Goal: Task Accomplishment & Management: Complete application form

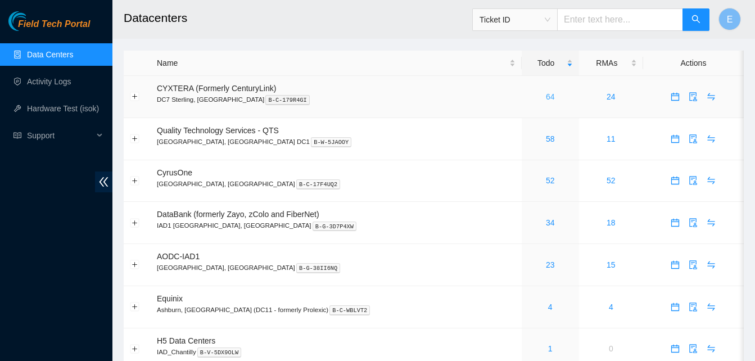
click at [546, 93] on link "64" at bounding box center [550, 96] width 9 height 9
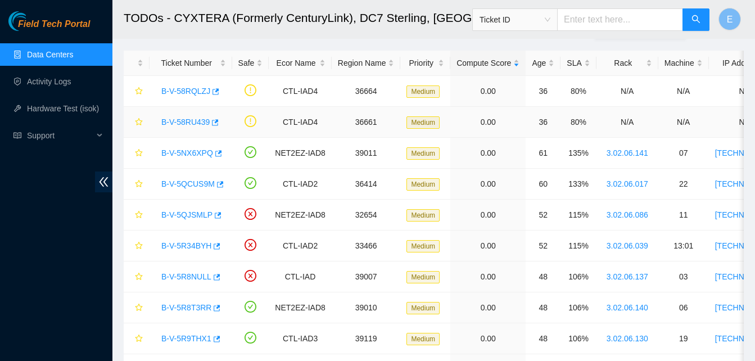
scroll to position [46, 0]
click at [214, 89] on icon "button" at bounding box center [215, 91] width 8 height 8
click at [217, 152] on icon "button" at bounding box center [218, 152] width 7 height 6
click at [219, 186] on icon "button" at bounding box center [219, 184] width 8 height 8
click at [219, 184] on icon "button" at bounding box center [219, 184] width 8 height 8
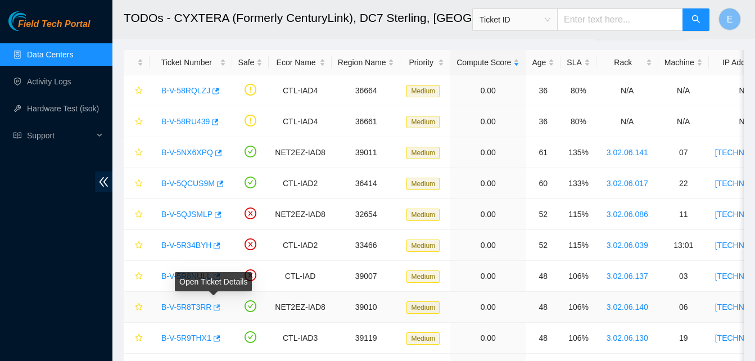
click at [214, 308] on icon "button" at bounding box center [217, 307] width 7 height 6
click at [212, 307] on icon "button" at bounding box center [216, 307] width 8 height 8
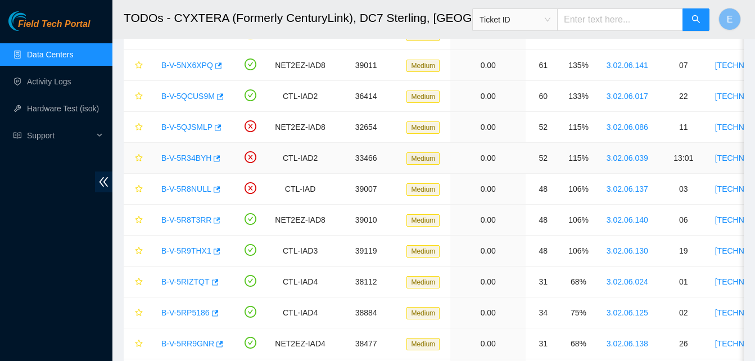
scroll to position [133, 0]
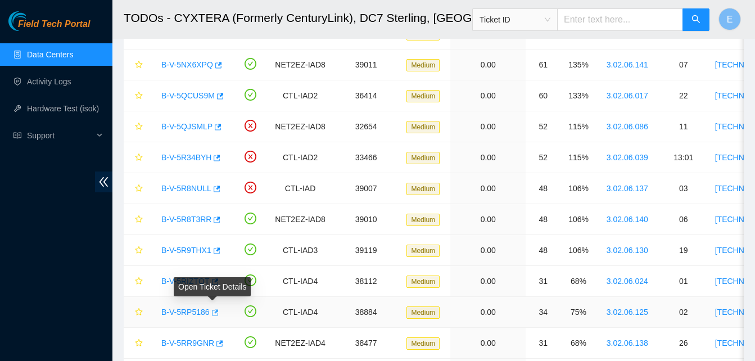
click at [212, 315] on icon "button" at bounding box center [215, 312] width 7 height 6
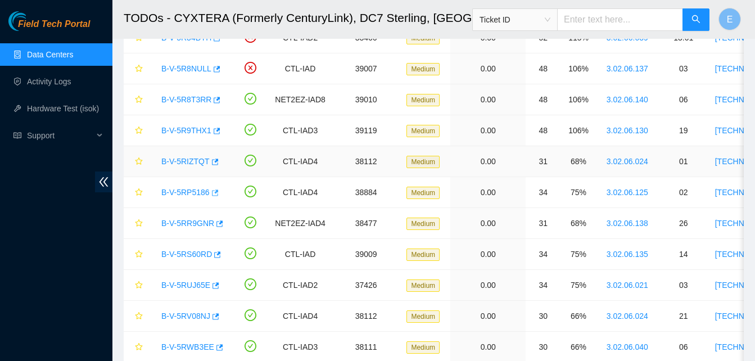
scroll to position [254, 0]
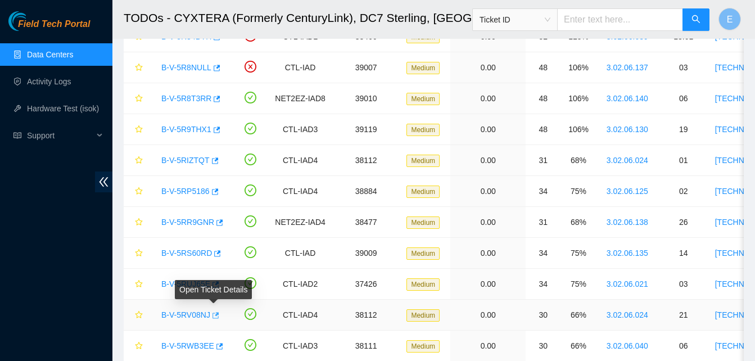
click at [212, 314] on icon "button" at bounding box center [215, 315] width 8 height 8
click at [249, 314] on icon "check-circle" at bounding box center [250, 314] width 12 height 12
click at [215, 311] on icon "button" at bounding box center [215, 315] width 8 height 8
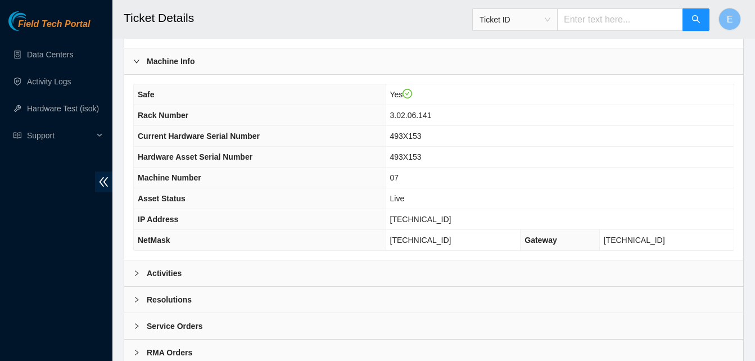
scroll to position [389, 0]
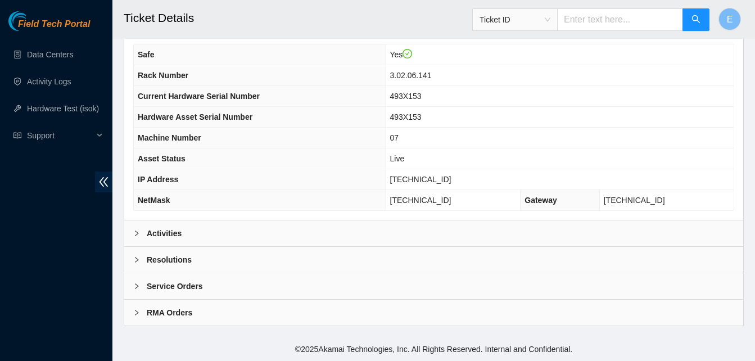
click at [161, 230] on b "Activities" at bounding box center [164, 233] width 35 height 12
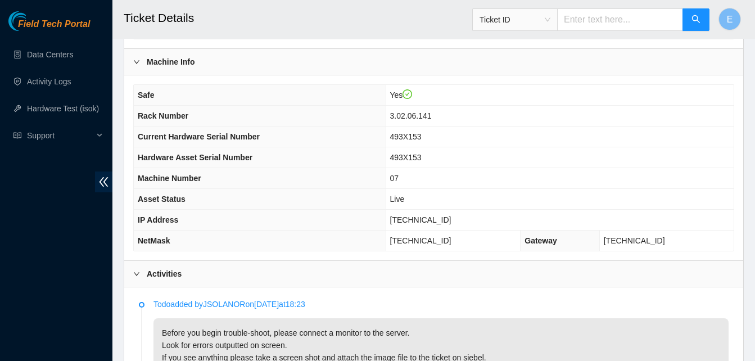
scroll to position [347, 0]
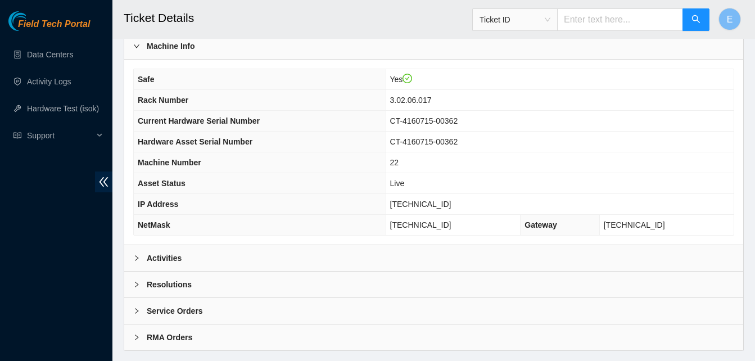
scroll to position [389, 0]
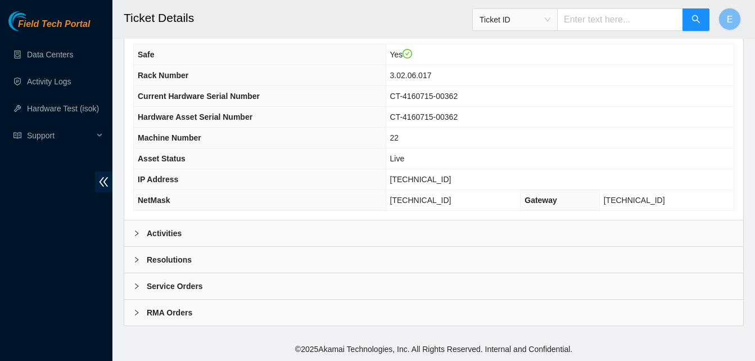
click at [171, 233] on b "Activities" at bounding box center [164, 233] width 35 height 12
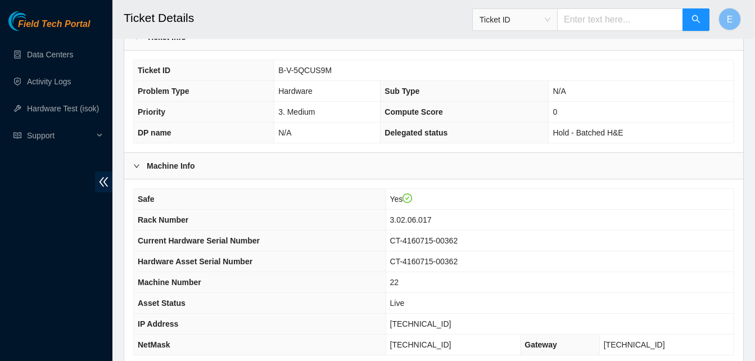
scroll to position [244, 0]
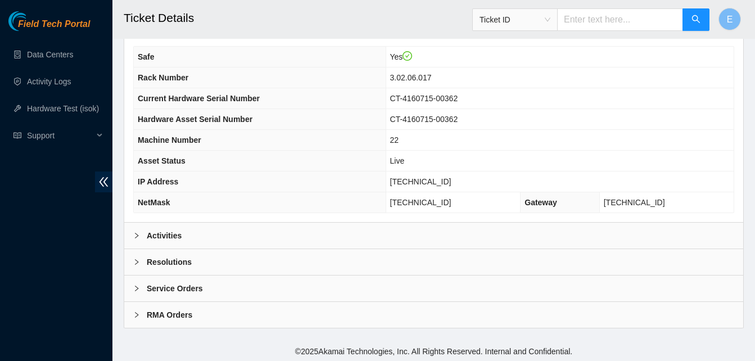
scroll to position [388, 0]
click at [171, 234] on b "Activities" at bounding box center [164, 235] width 35 height 12
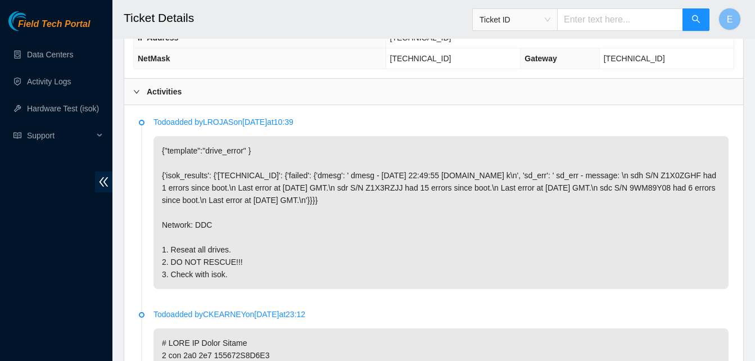
scroll to position [532, 0]
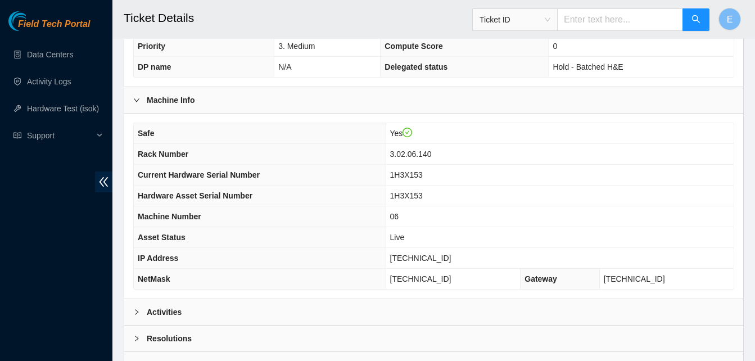
scroll to position [389, 0]
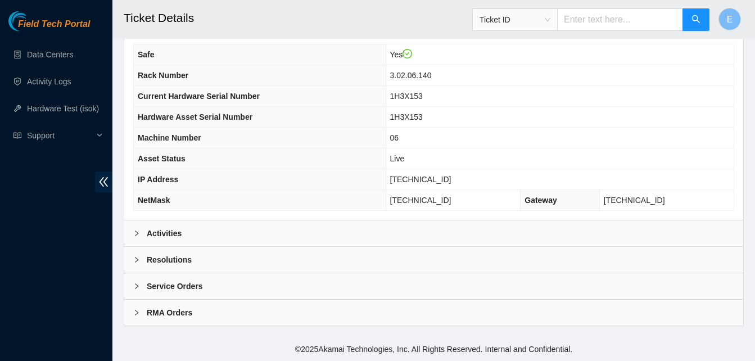
click at [166, 230] on b "Activities" at bounding box center [164, 233] width 35 height 12
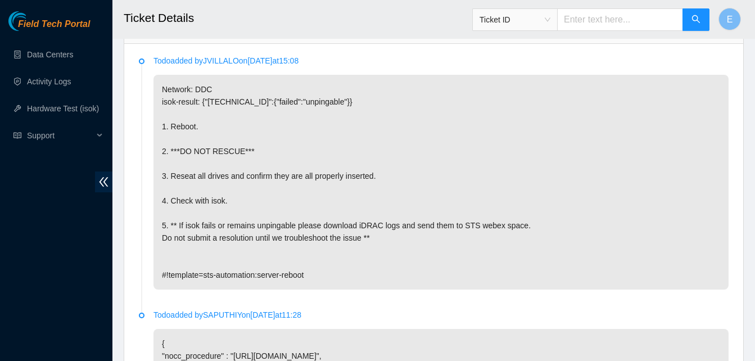
scroll to position [595, 0]
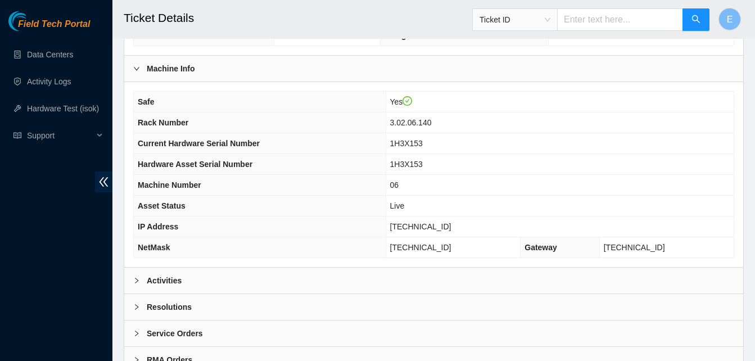
scroll to position [389, 0]
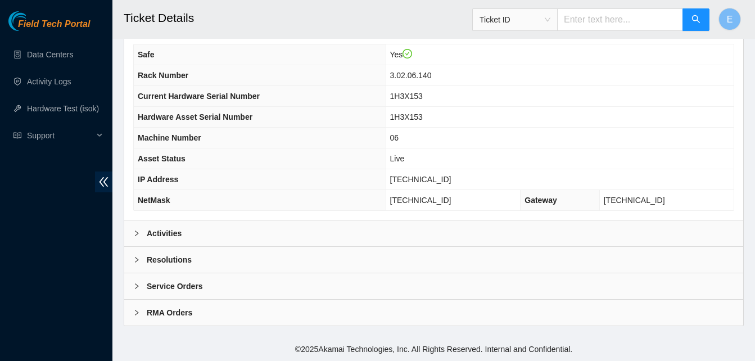
click at [166, 234] on b "Activities" at bounding box center [164, 233] width 35 height 12
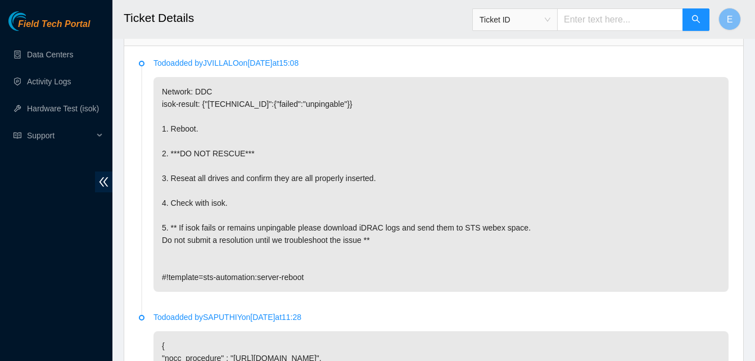
scroll to position [598, 0]
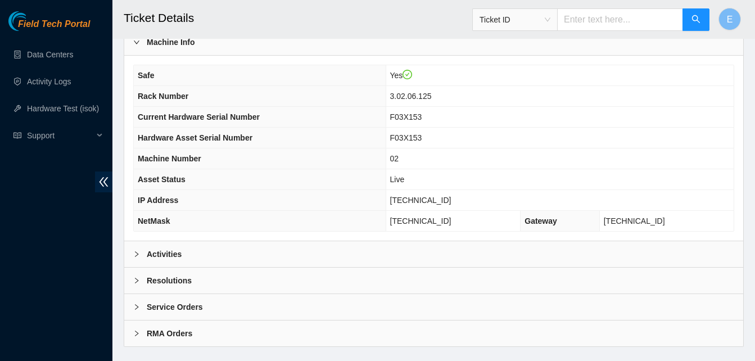
scroll to position [369, 0]
click at [165, 251] on b "Activities" at bounding box center [164, 253] width 35 height 12
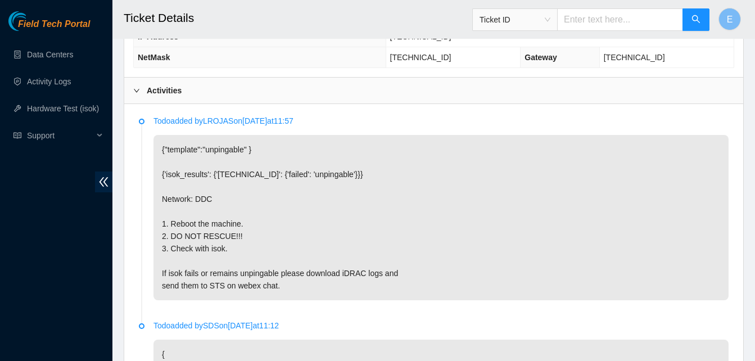
scroll to position [534, 0]
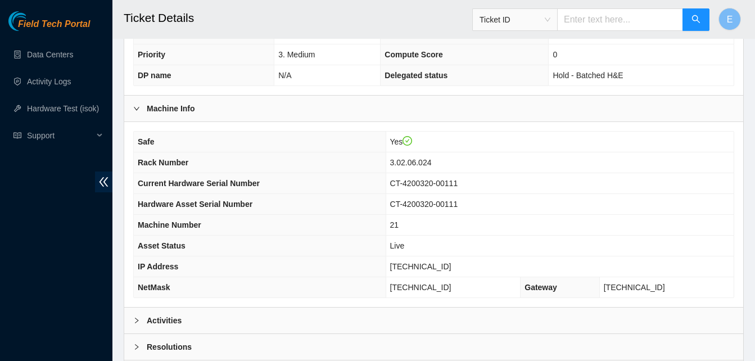
scroll to position [389, 0]
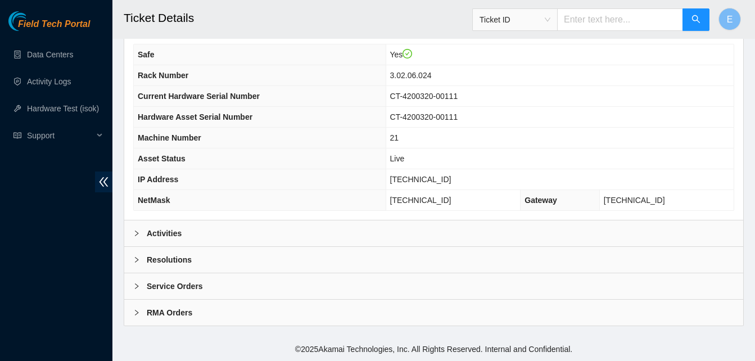
click at [166, 232] on b "Activities" at bounding box center [164, 233] width 35 height 12
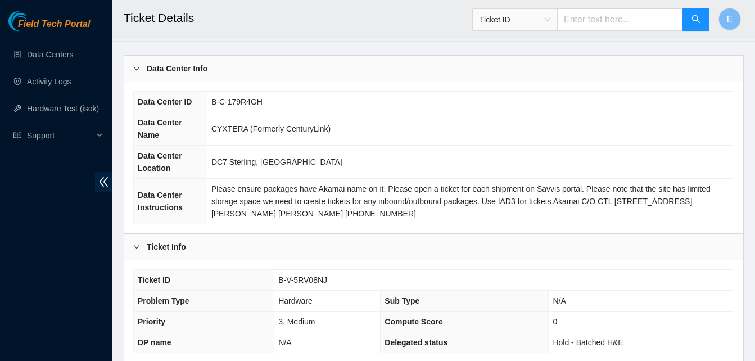
scroll to position [0, 0]
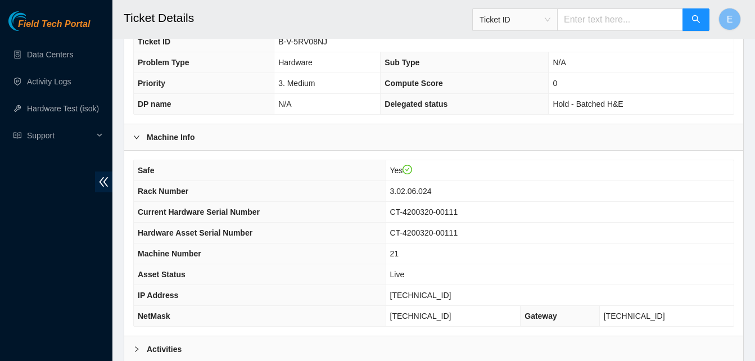
scroll to position [389, 0]
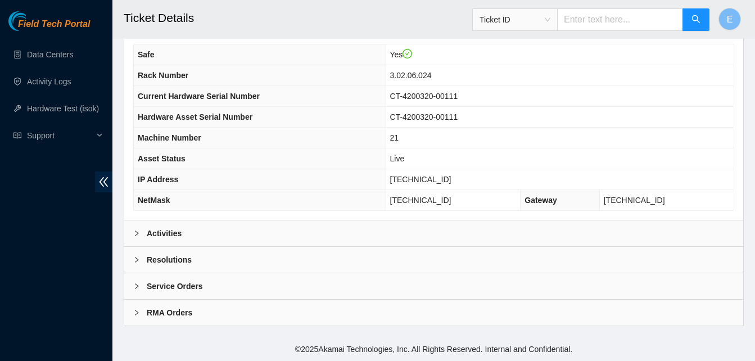
click at [165, 230] on b "Activities" at bounding box center [164, 233] width 35 height 12
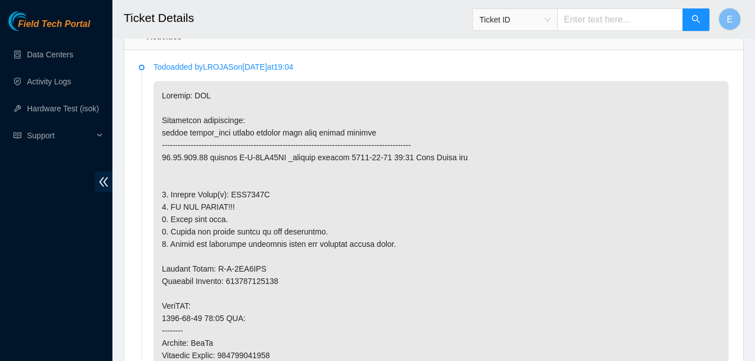
scroll to position [586, 0]
click at [165, 230] on p at bounding box center [440, 349] width 575 height 536
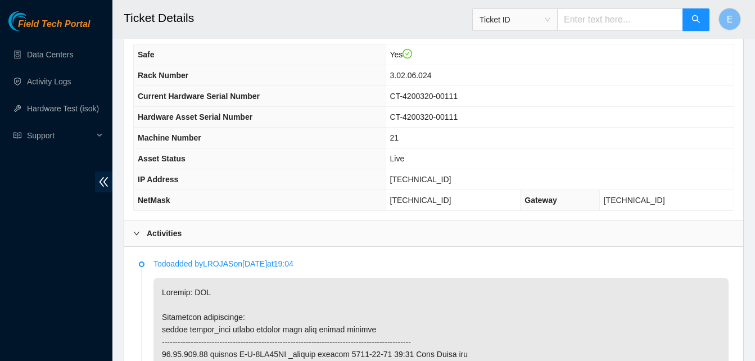
scroll to position [469, 0]
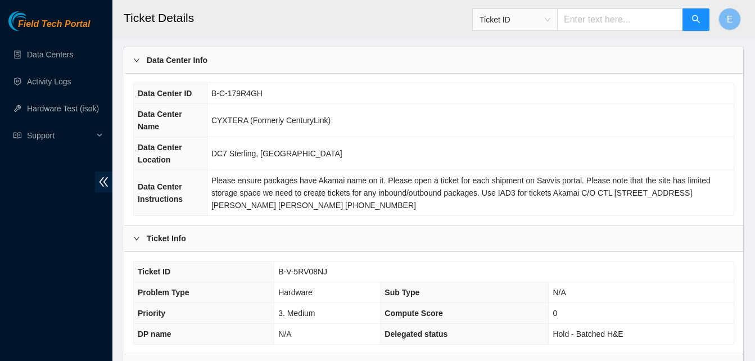
scroll to position [42, 0]
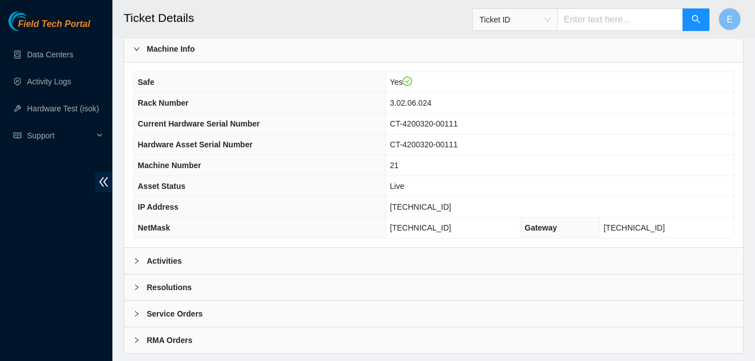
scroll to position [362, 0]
click at [174, 261] on b "Activities" at bounding box center [164, 260] width 35 height 12
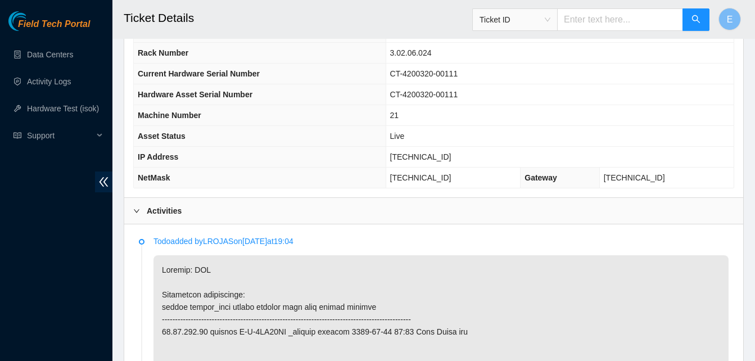
scroll to position [411, 0]
drag, startPoint x: 421, startPoint y: 160, endPoint x: 466, endPoint y: 161, distance: 44.4
click at [466, 161] on td "[TECHNICAL_ID]" at bounding box center [559, 157] width 348 height 21
copy span "23.46.153.24"
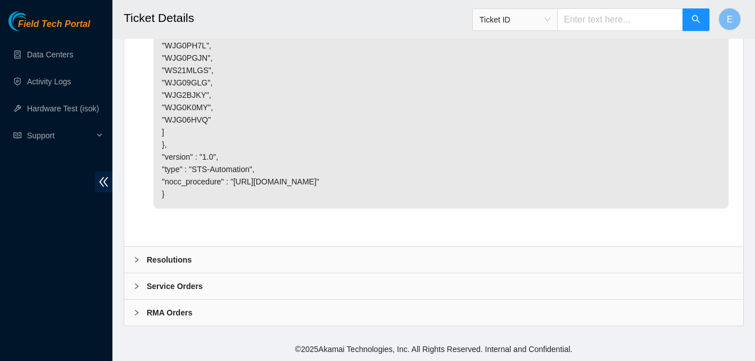
scroll to position [3383, 0]
click at [174, 258] on b "Resolutions" at bounding box center [169, 259] width 45 height 12
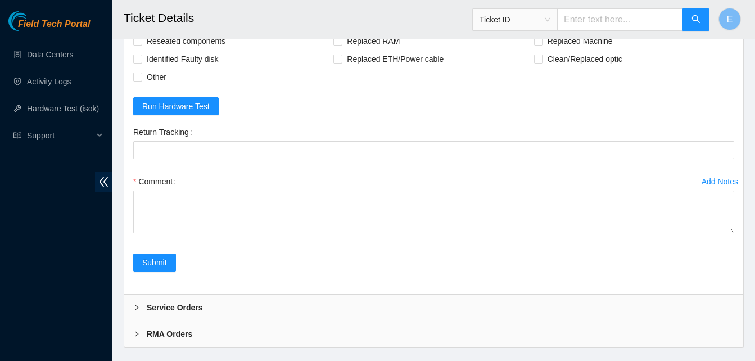
scroll to position [3491, 0]
click at [535, 26] on input "Replaced disk" at bounding box center [538, 22] width 8 height 8
checkbox input "true"
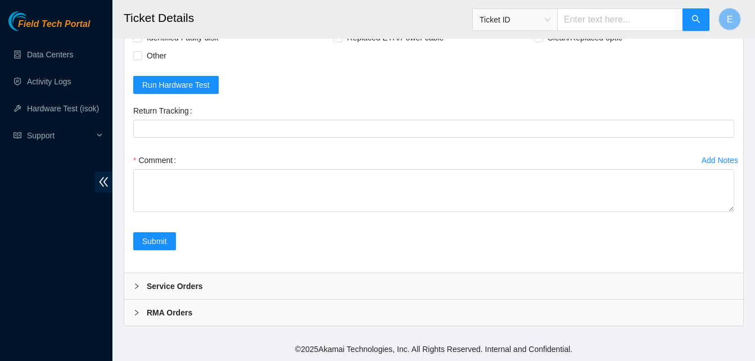
scroll to position [3622, 0]
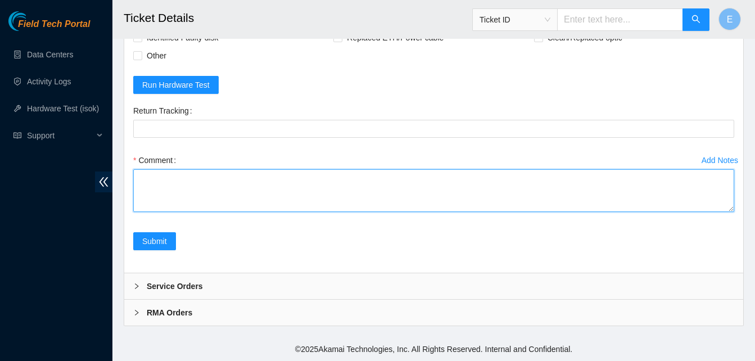
click at [137, 212] on textarea "Comment" at bounding box center [433, 190] width 601 height 43
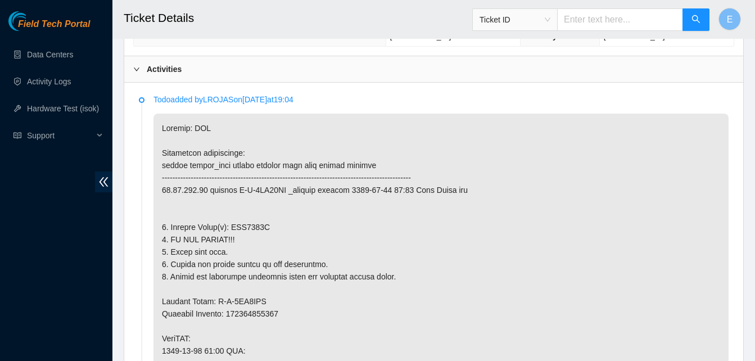
scroll to position [549, 0]
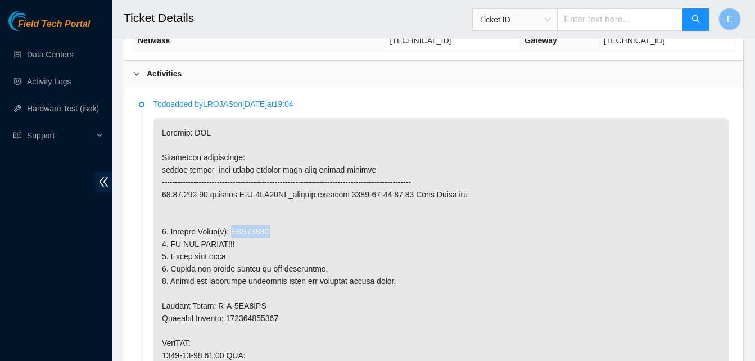
drag, startPoint x: 228, startPoint y: 229, endPoint x: 266, endPoint y: 233, distance: 37.8
copy p "WJG0463K"
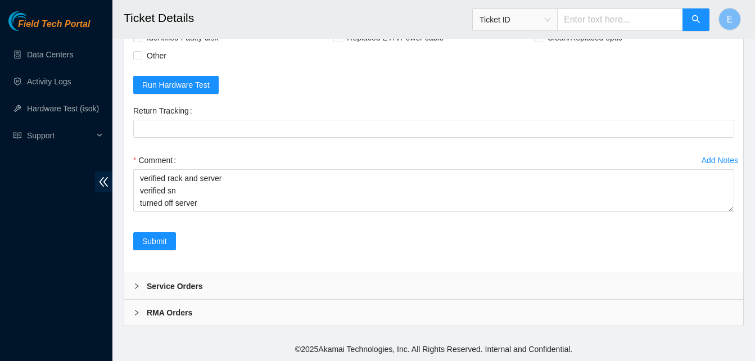
scroll to position [3672, 0]
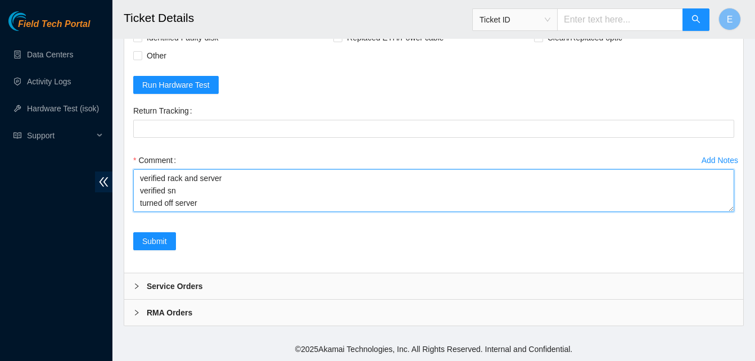
click at [216, 204] on textarea "verified rack and server verified sn turned off server found old disk sn" at bounding box center [433, 190] width 601 height 43
paste textarea "WJG0463K"
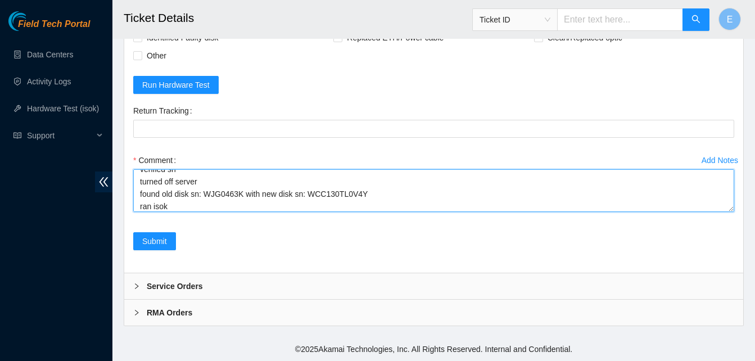
scroll to position [34, 0]
paste textarea "329574 01-09-2025 10:26:10 23.46.153.24 COMPLETE Result Detail Message Ticket I…"
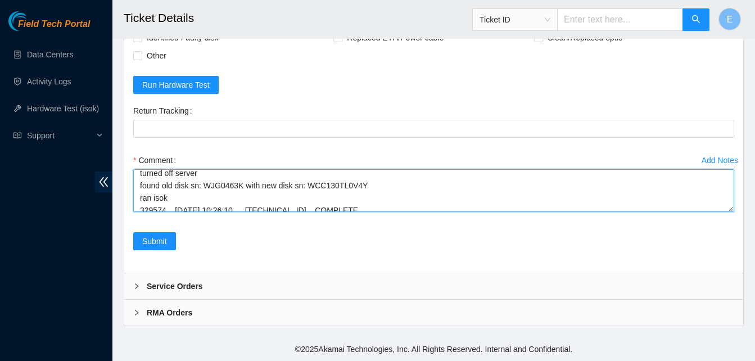
click at [244, 188] on textarea "verified rack and server verified sn turned off server found old disk sn: WJG04…" at bounding box center [433, 190] width 601 height 43
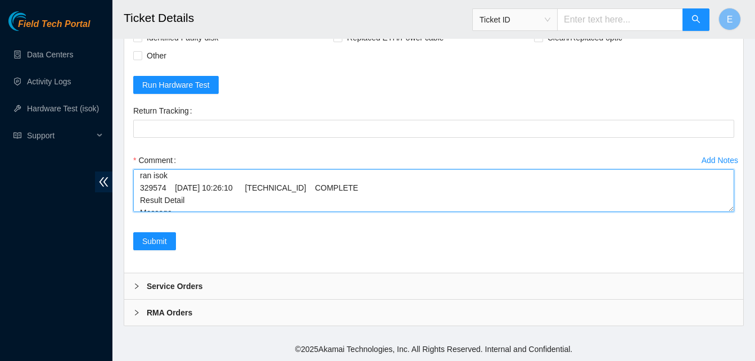
scroll to position [87, 0]
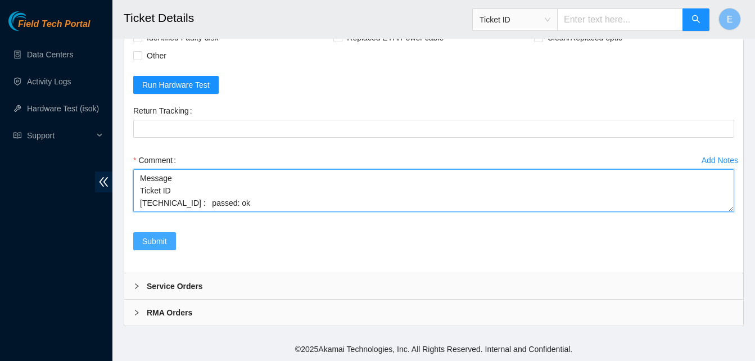
type textarea "verified rack and server verified sn turned off server found old disk sn: WJG04…"
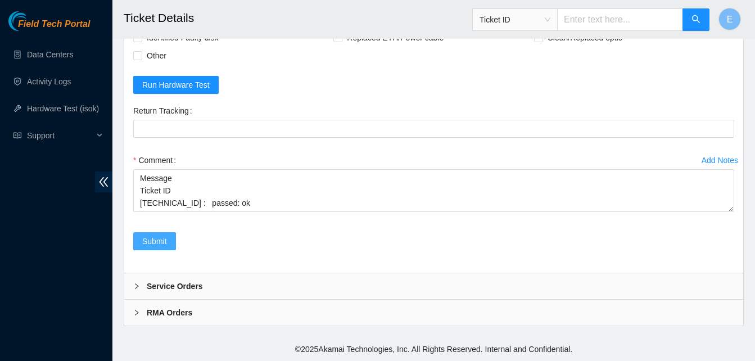
click at [164, 237] on span "Submit" at bounding box center [154, 241] width 25 height 12
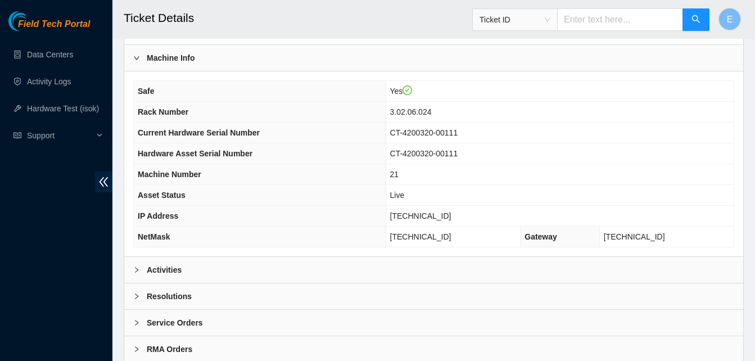
scroll to position [389, 0]
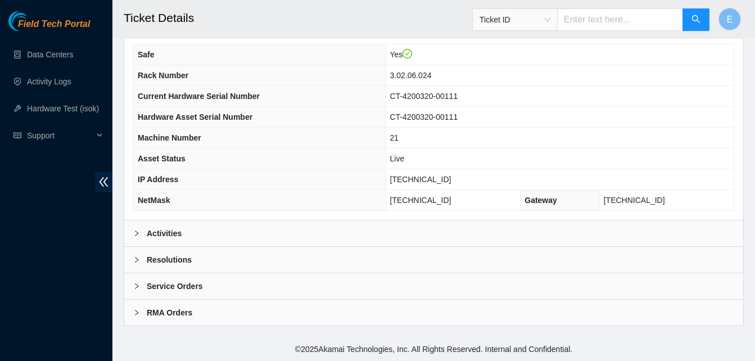
click at [165, 230] on b "Activities" at bounding box center [164, 233] width 35 height 12
click at [171, 230] on b "Activities" at bounding box center [164, 233] width 35 height 12
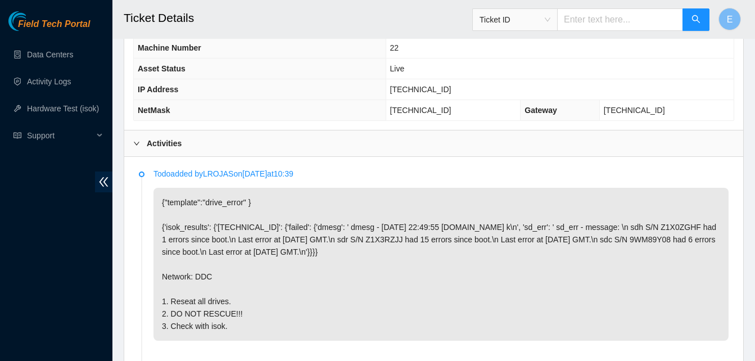
scroll to position [476, 0]
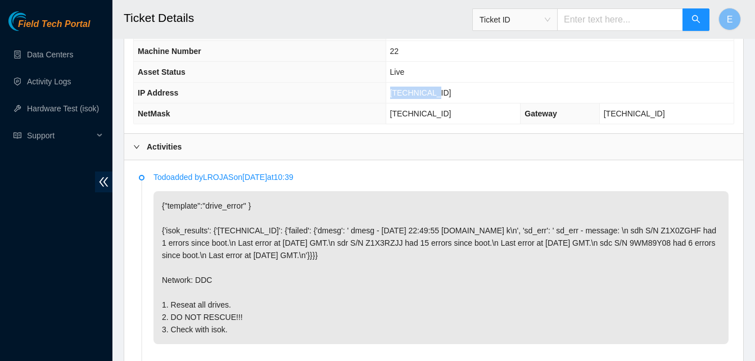
drag, startPoint x: 414, startPoint y: 95, endPoint x: 453, endPoint y: 94, distance: 38.8
click at [451, 94] on span "[TECHNICAL_ID]" at bounding box center [420, 92] width 61 height 9
copy span "[TECHNICAL_ID]"
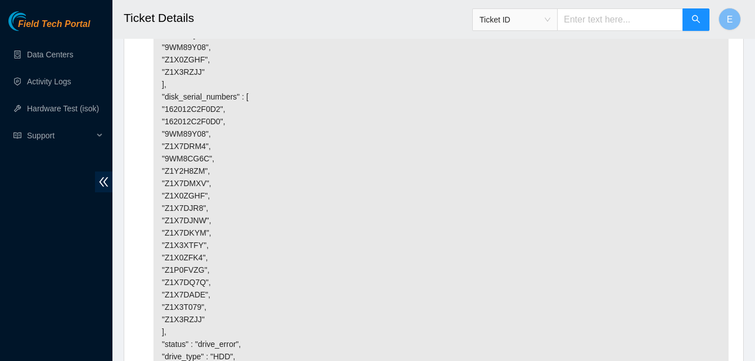
scroll to position [2504, 0]
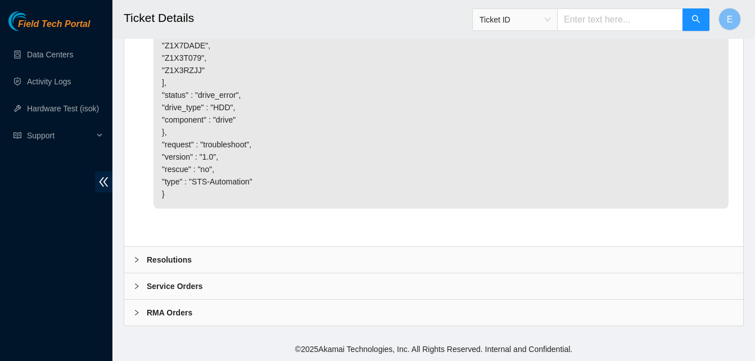
click at [173, 257] on b "Resolutions" at bounding box center [169, 259] width 45 height 12
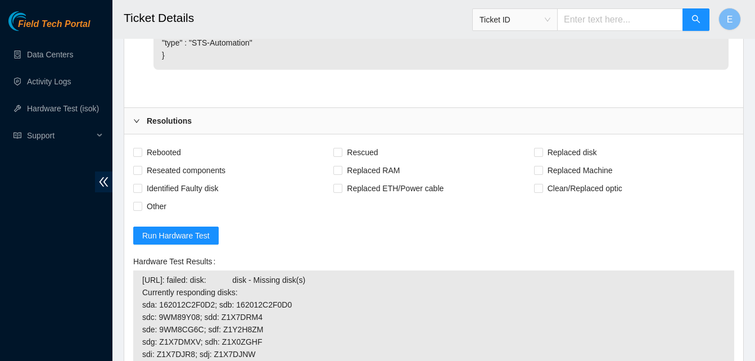
scroll to position [2606, 0]
click at [139, 173] on input "Reseated components" at bounding box center [137, 169] width 8 height 8
checkbox input "true"
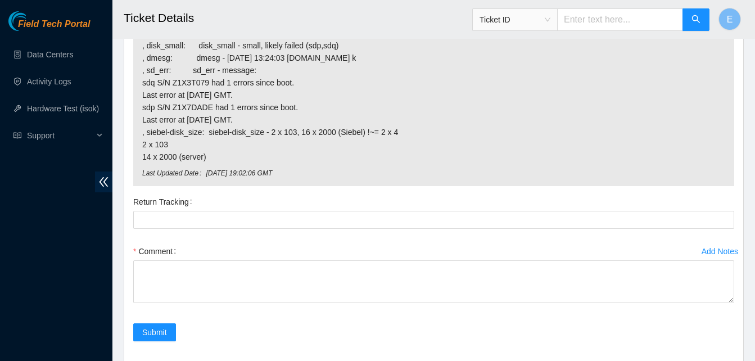
scroll to position [2977, 0]
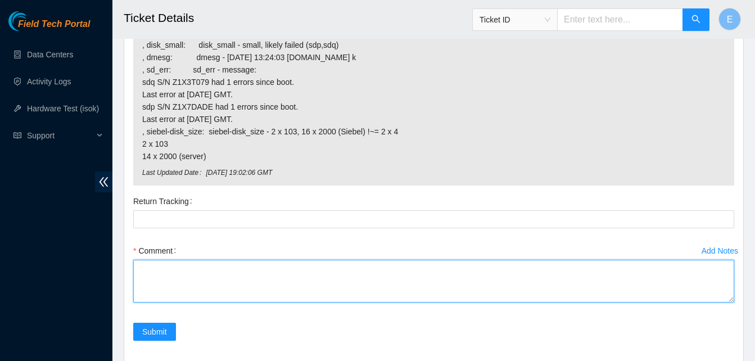
click at [168, 302] on textarea "Comment" at bounding box center [433, 281] width 601 height 43
paste textarea "[TECHNICAL_ID] : failed: disk: disk - Missing disk(s) Currently responding disk…"
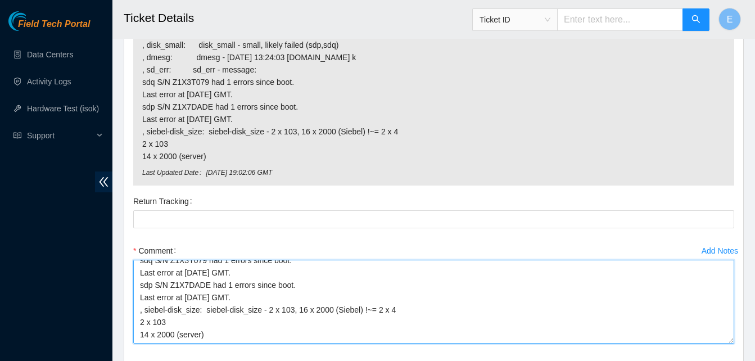
scroll to position [230, 0]
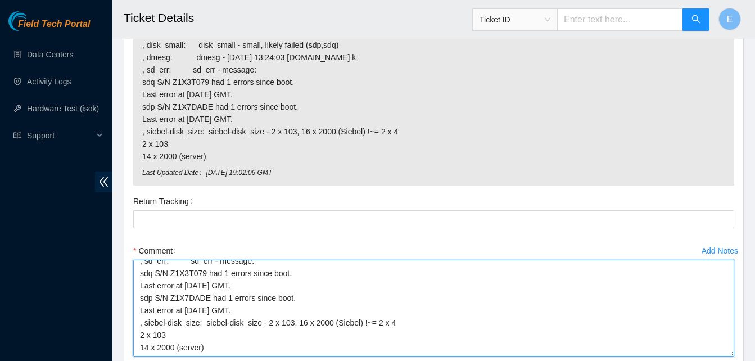
drag, startPoint x: 732, startPoint y: 335, endPoint x: 731, endPoint y: 387, distance: 51.7
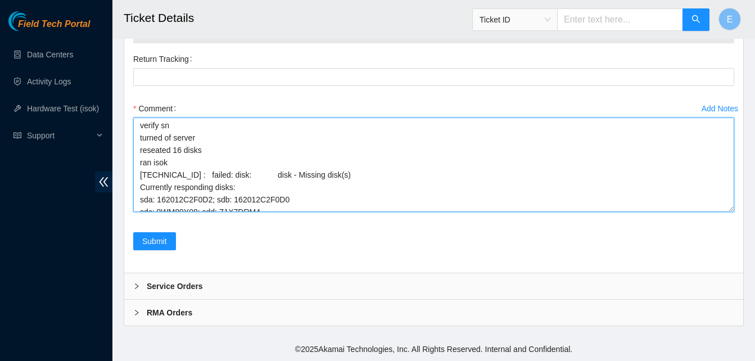
scroll to position [0, 0]
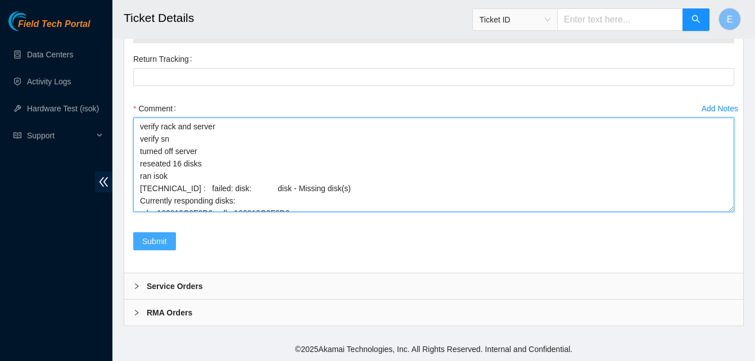
type textarea "verify rack and server verify sn turned off server reseated 16 disks ran isok […"
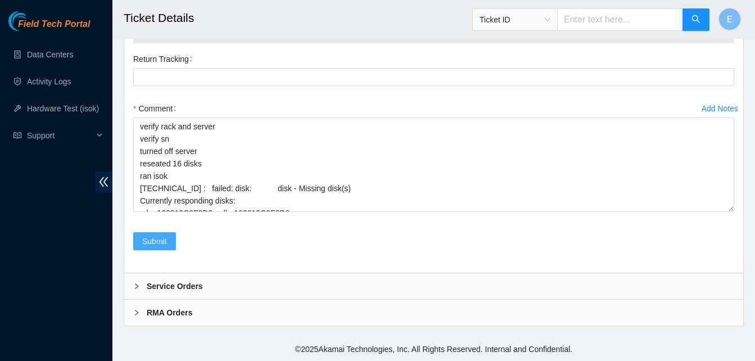
click at [152, 247] on span "Submit" at bounding box center [154, 241] width 25 height 12
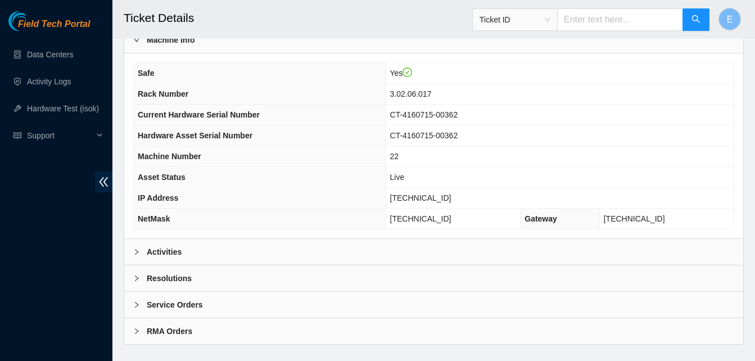
scroll to position [389, 0]
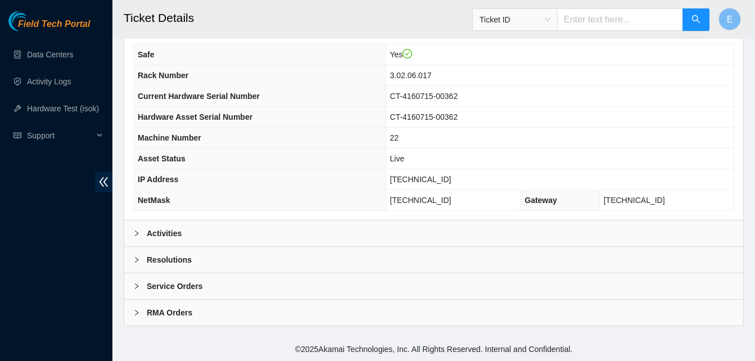
click at [165, 232] on b "Activities" at bounding box center [164, 233] width 35 height 12
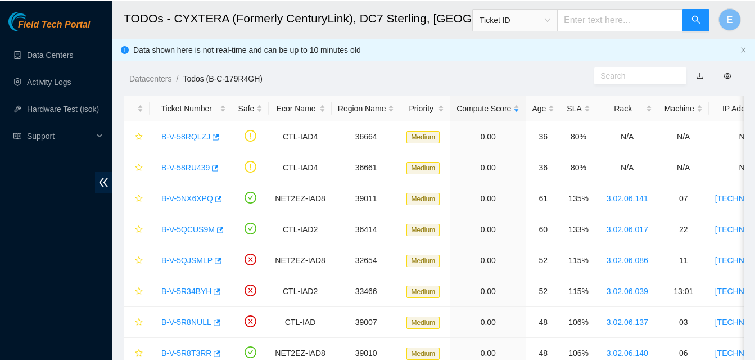
scroll to position [180, 0]
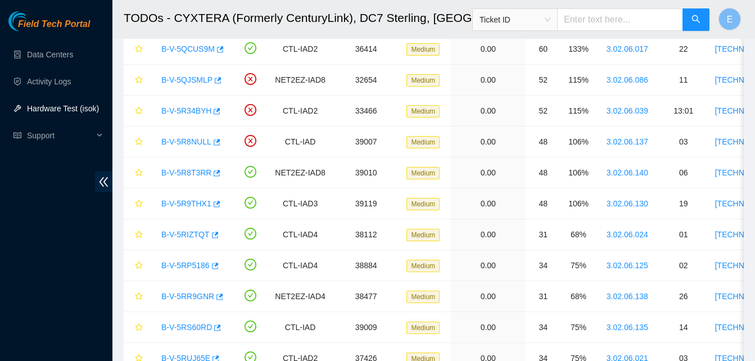
click at [60, 110] on link "Hardware Test (isok)" at bounding box center [63, 108] width 72 height 9
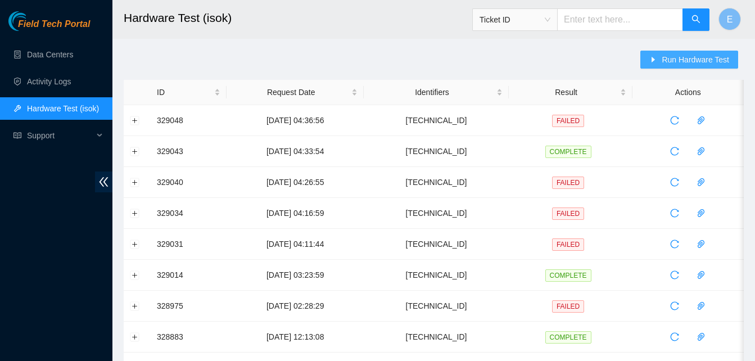
click at [675, 55] on span "Run Hardware Test" at bounding box center [694, 59] width 67 height 12
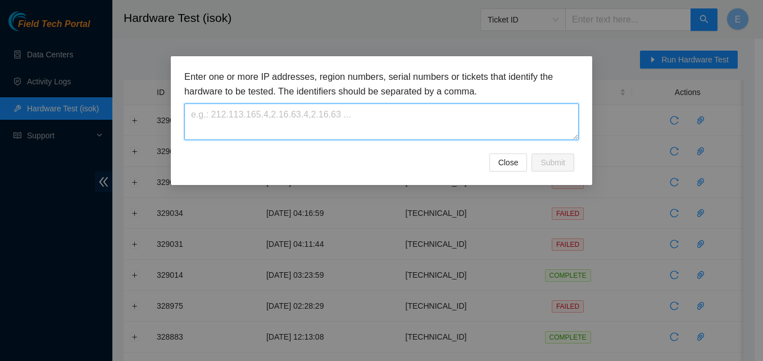
click at [255, 129] on textarea at bounding box center [381, 121] width 394 height 37
paste textarea "[TECHNICAL_ID]"
type textarea "[TECHNICAL_ID]"
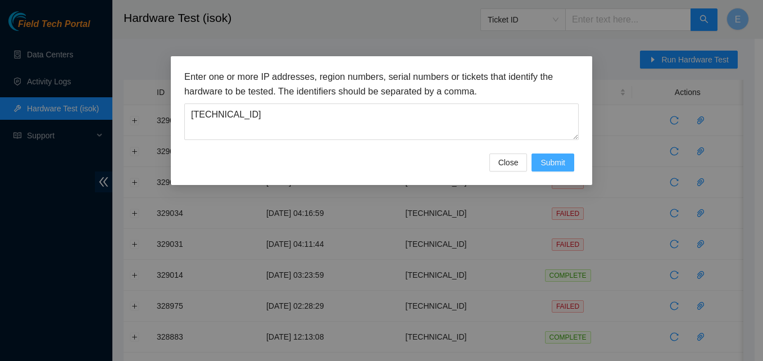
click at [554, 157] on span "Submit" at bounding box center [553, 162] width 25 height 12
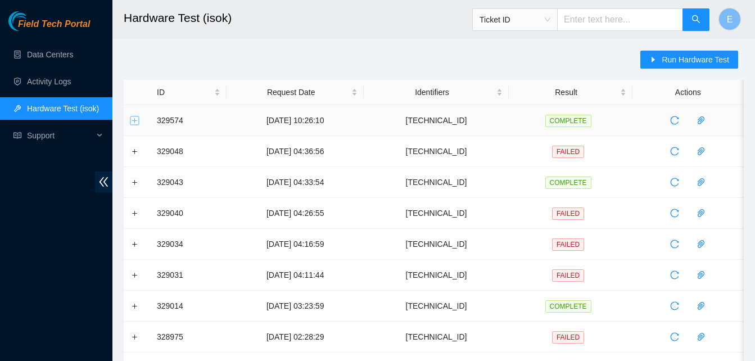
click at [135, 119] on button "Expand row" at bounding box center [134, 120] width 9 height 9
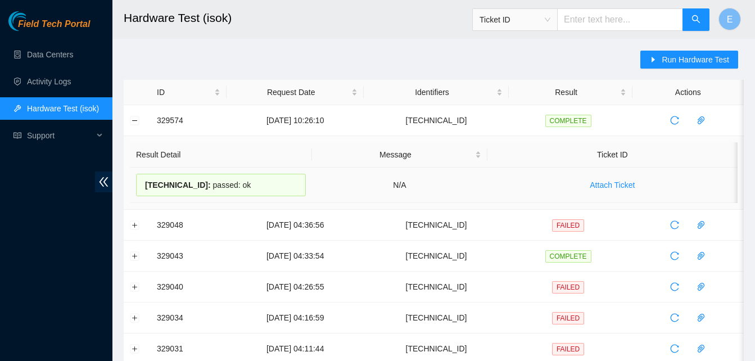
drag, startPoint x: 153, startPoint y: 119, endPoint x: 292, endPoint y: 185, distance: 154.3
copy tbody "329574 [DATE] 10:26:10 [TECHNICAL_ID] COMPLETE Result Detail Message Ticket ID …"
click at [152, 115] on td "329574" at bounding box center [189, 120] width 76 height 31
drag, startPoint x: 152, startPoint y: 115, endPoint x: 246, endPoint y: 192, distance: 120.9
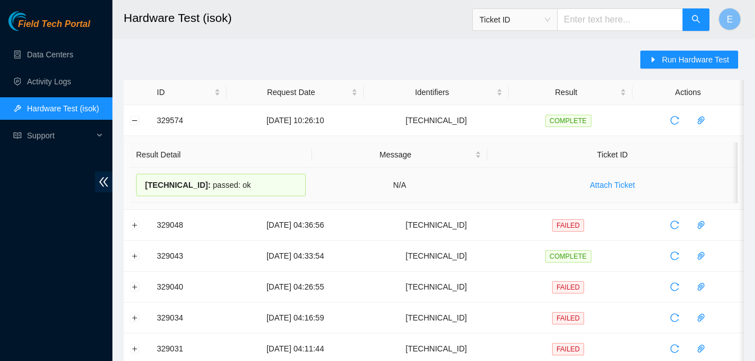
copy tbody "329574 [DATE] 10:26:10 [TECHNICAL_ID] COMPLETE Result Detail Message Ticket ID …"
click at [135, 121] on button "Collapse row" at bounding box center [134, 120] width 9 height 9
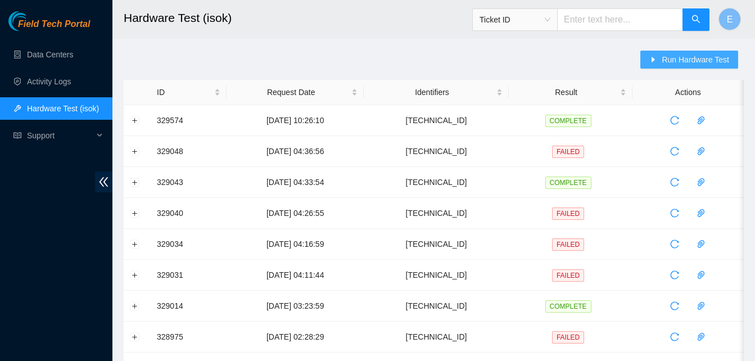
click at [696, 58] on span "Run Hardware Test" at bounding box center [694, 59] width 67 height 12
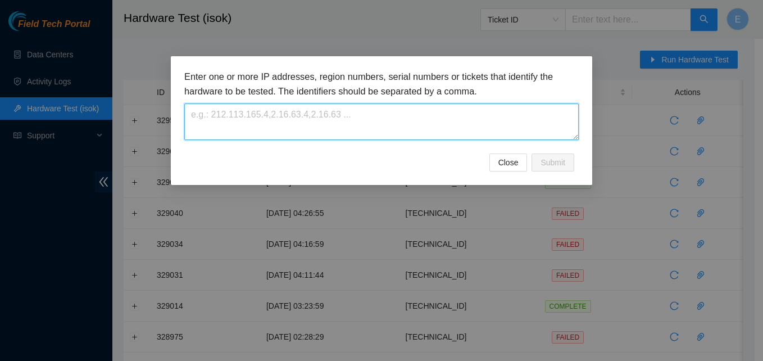
click at [210, 116] on textarea at bounding box center [381, 121] width 394 height 37
paste textarea "96.7.74.233"
type textarea "96.7.74.233"
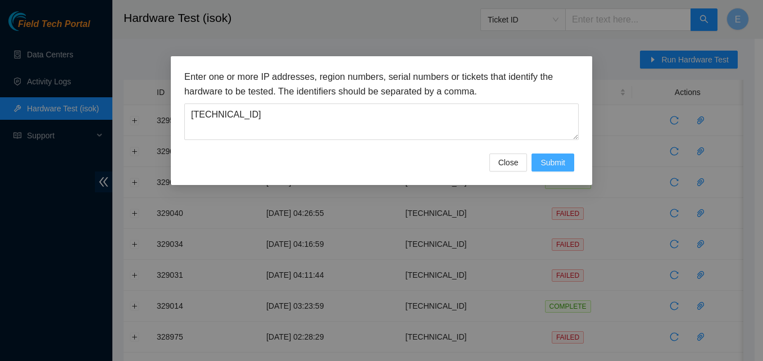
click at [552, 165] on span "Submit" at bounding box center [553, 162] width 25 height 12
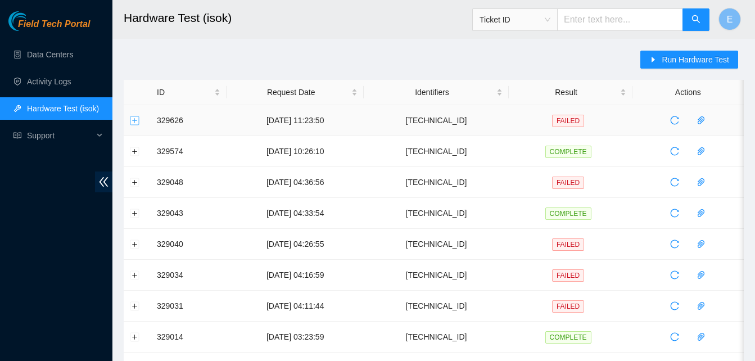
click at [130, 120] on button "Expand row" at bounding box center [134, 120] width 9 height 9
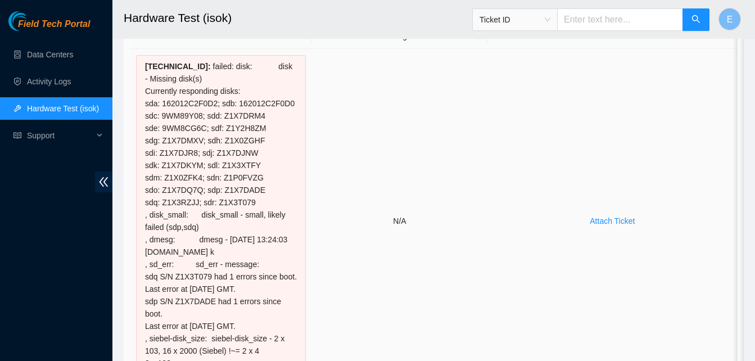
scroll to position [118, 0]
click at [143, 66] on div "96.7.74.233 : failed: disk: disk - Missing disk(s) Currently responding disks: …" at bounding box center [221, 222] width 170 height 332
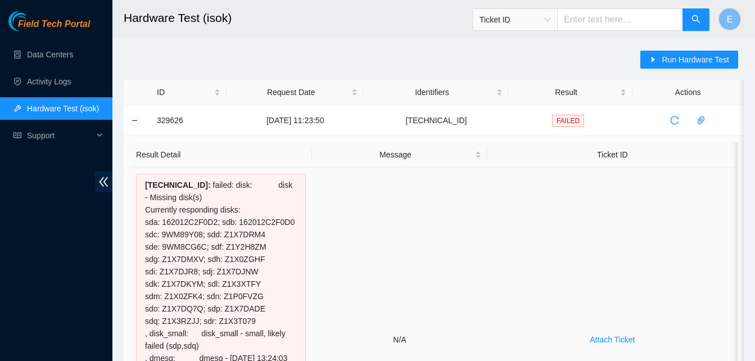
click at [142, 187] on div "96.7.74.233 : failed: disk: disk - Missing disk(s) Currently responding disks: …" at bounding box center [221, 340] width 170 height 332
click at [145, 183] on span "96.7.74.233 :" at bounding box center [178, 184] width 66 height 9
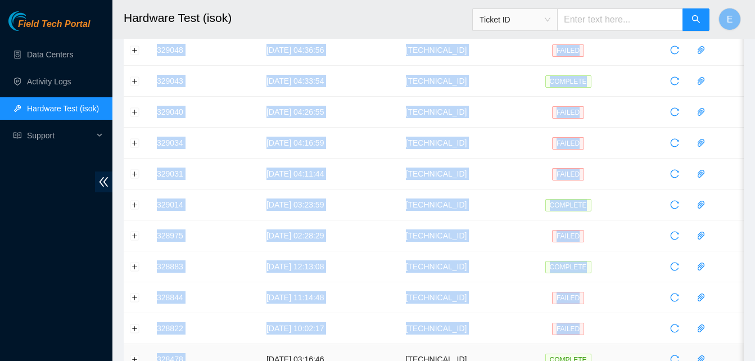
scroll to position [548, 0]
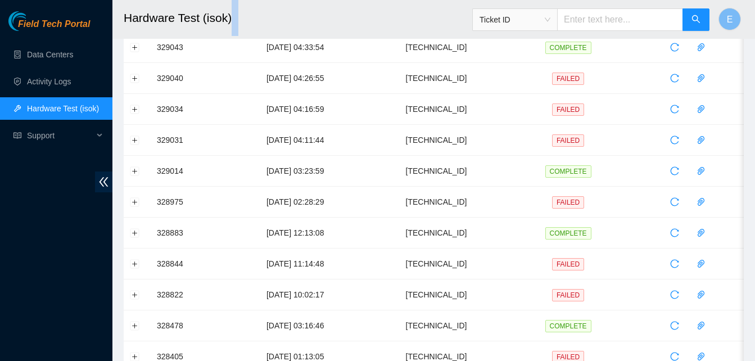
drag, startPoint x: 145, startPoint y: 183, endPoint x: 231, endPoint y: 19, distance: 185.7
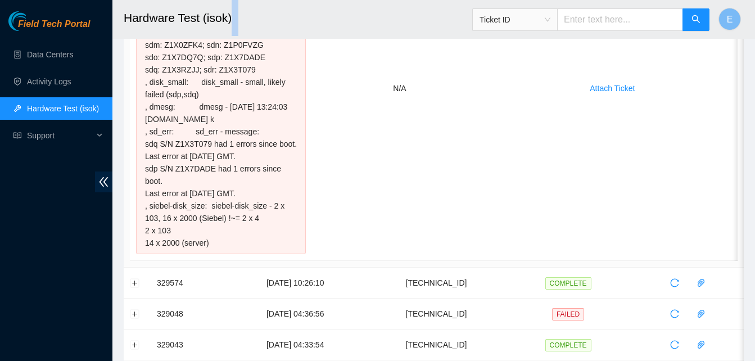
scroll to position [251, 0]
drag, startPoint x: 211, startPoint y: 244, endPoint x: 146, endPoint y: 39, distance: 215.7
click at [146, 39] on div "96.7.74.233 : failed: disk: disk - Missing disk(s) Currently responding disks: …" at bounding box center [221, 89] width 170 height 332
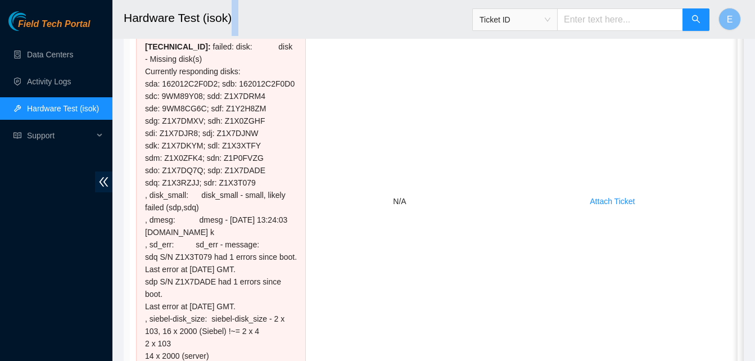
scroll to position [116, 0]
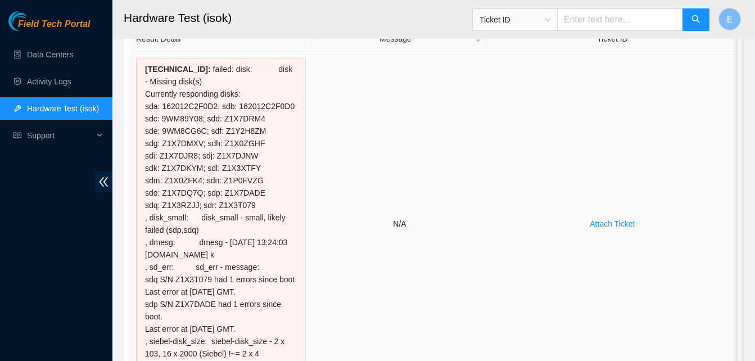
click at [144, 72] on div "96.7.74.233 : failed: disk: disk - Missing disk(s) Currently responding disks: …" at bounding box center [221, 224] width 170 height 332
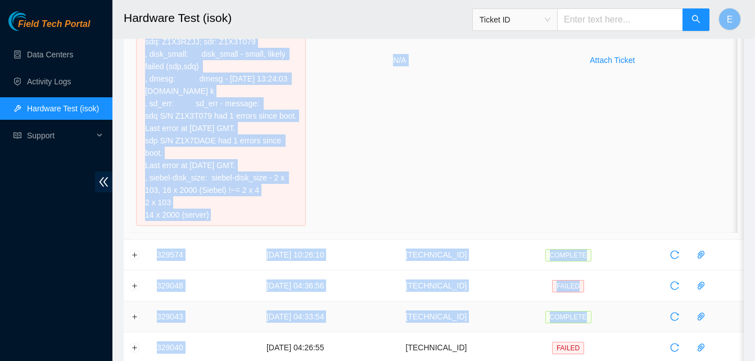
scroll to position [283, 0]
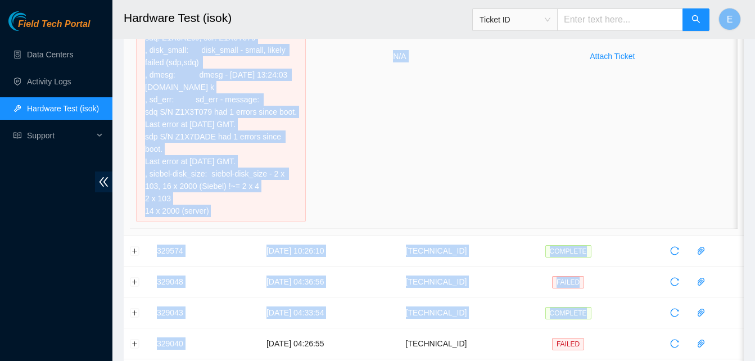
drag, startPoint x: 144, startPoint y: 72, endPoint x: 218, endPoint y: 211, distance: 157.4
click at [218, 211] on div "96.7.74.233 : failed: disk: disk - Missing disk(s) Currently responding disks: …" at bounding box center [221, 56] width 170 height 332
copy div "96.7.74.233 : failed: disk: disk - Missing disk(s) Currently responding disks: …"
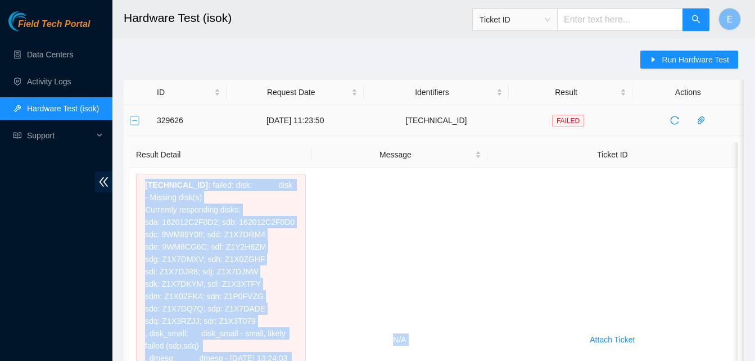
click at [134, 122] on button "Collapse row" at bounding box center [134, 120] width 9 height 9
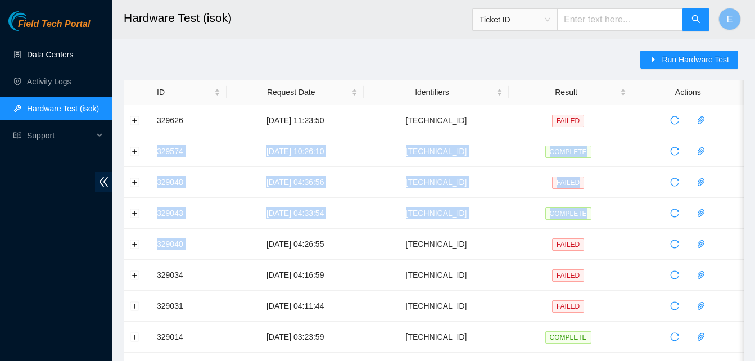
click at [57, 58] on link "Data Centers" at bounding box center [50, 54] width 46 height 9
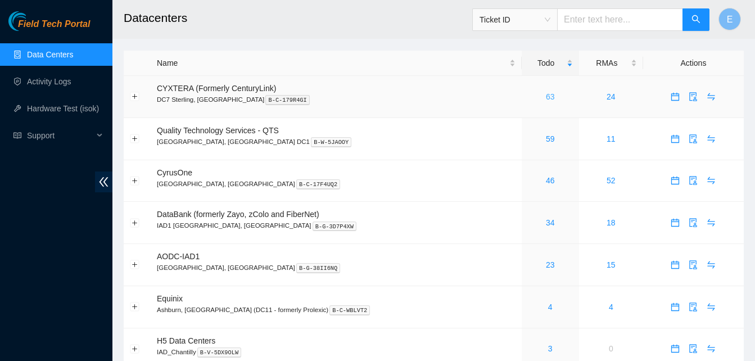
click at [546, 97] on link "63" at bounding box center [550, 96] width 9 height 9
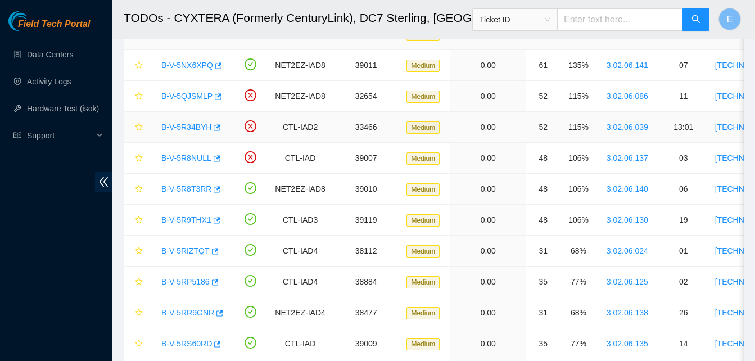
scroll to position [133, 0]
click at [212, 218] on icon "button" at bounding box center [216, 220] width 8 height 8
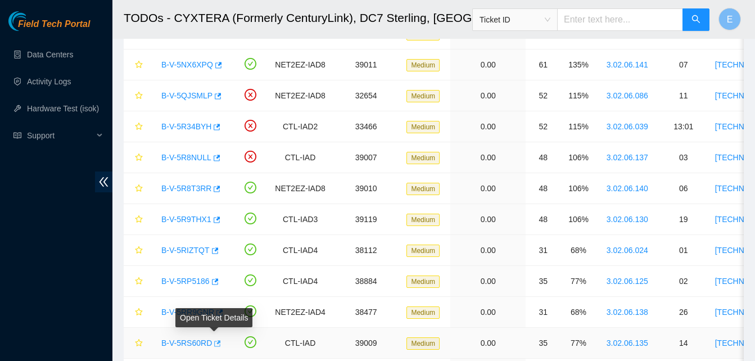
click at [213, 343] on icon "button" at bounding box center [216, 343] width 8 height 8
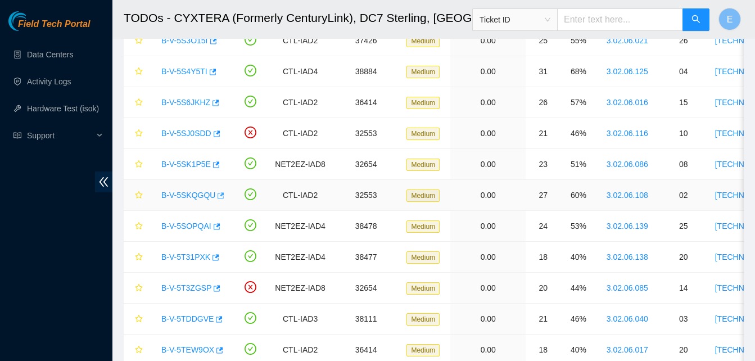
scroll to position [560, 0]
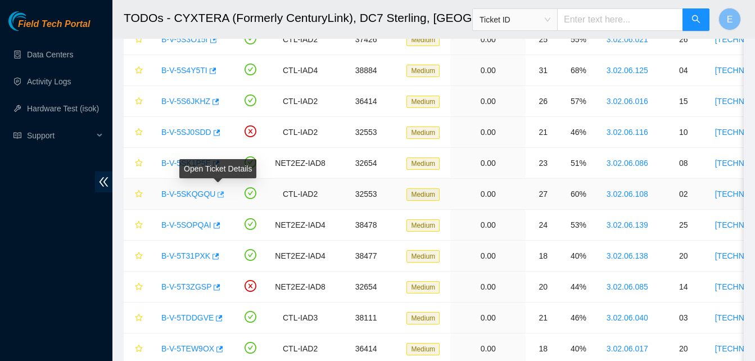
click at [219, 194] on icon "button" at bounding box center [221, 194] width 7 height 6
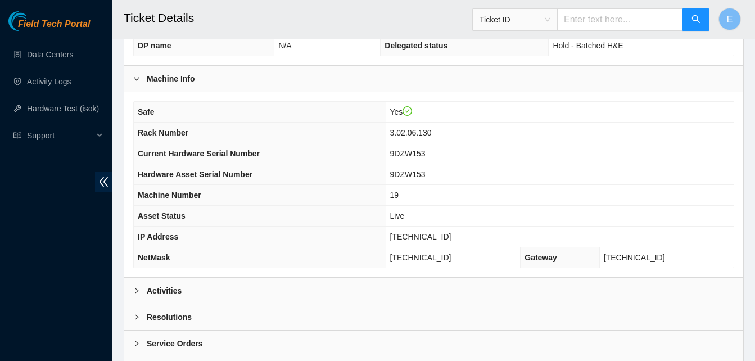
scroll to position [333, 0]
click at [165, 287] on b "Activities" at bounding box center [164, 290] width 35 height 12
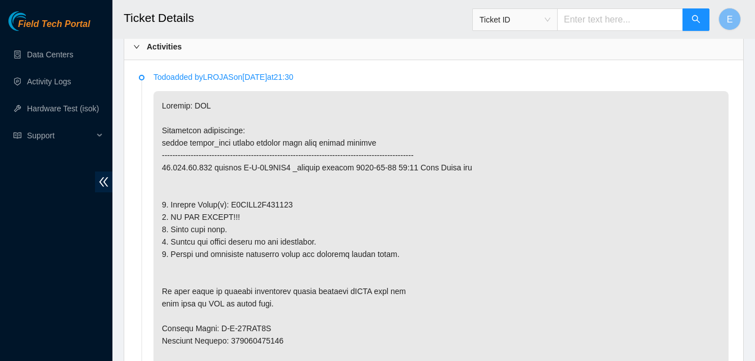
scroll to position [577, 0]
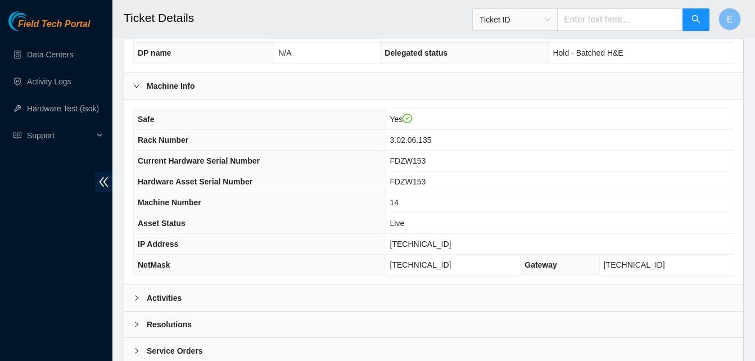
scroll to position [325, 0]
click at [157, 294] on b "Activities" at bounding box center [164, 297] width 35 height 12
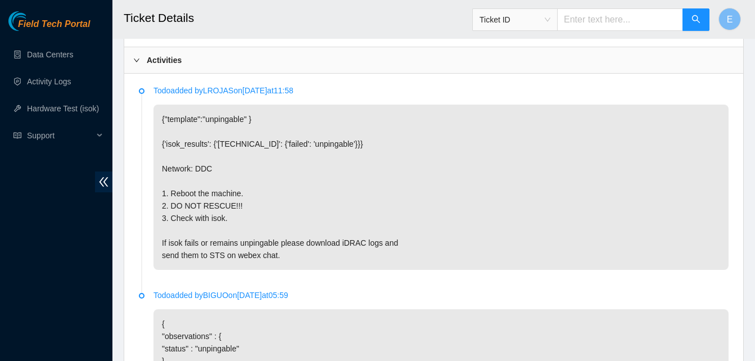
scroll to position [563, 0]
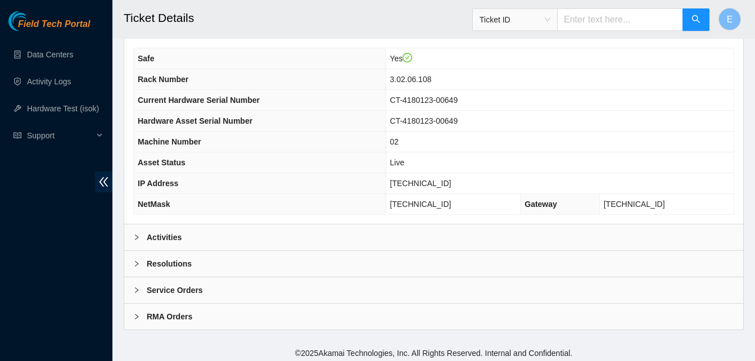
scroll to position [386, 0]
click at [171, 238] on b "Activities" at bounding box center [164, 236] width 35 height 12
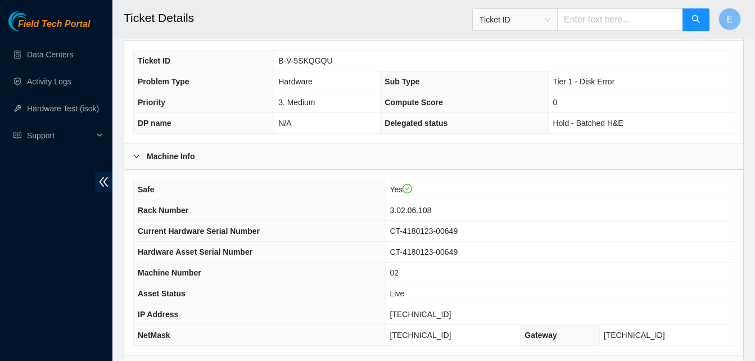
scroll to position [256, 0]
click at [291, 179] on th "Safe" at bounding box center [260, 188] width 252 height 21
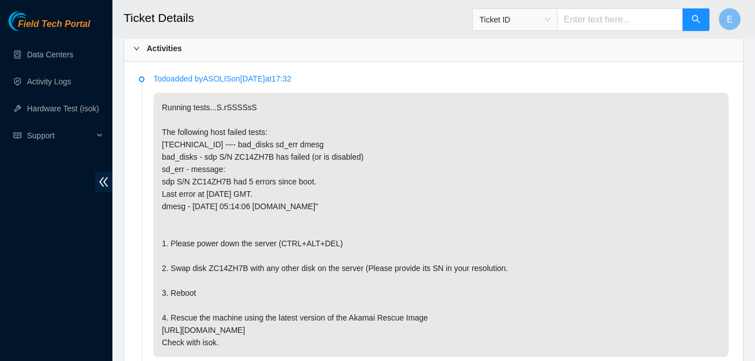
scroll to position [581, 0]
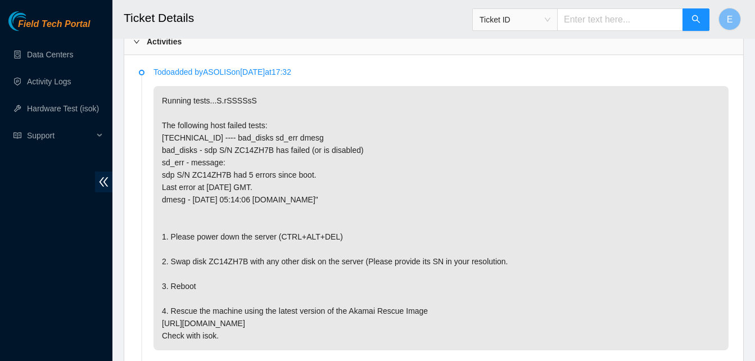
click at [213, 247] on p "Running tests...S.rSSSSsS The following host failed tests: 23.217.116.5 ---- ba…" at bounding box center [440, 218] width 575 height 264
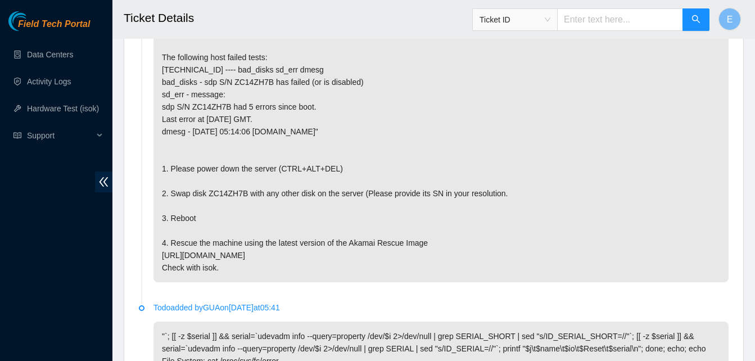
scroll to position [650, 0]
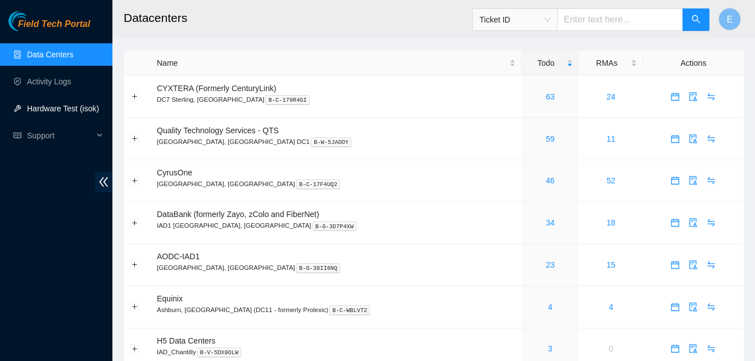
click at [37, 109] on link "Hardware Test (isok)" at bounding box center [63, 108] width 72 height 9
click at [546, 99] on link "63" at bounding box center [550, 96] width 9 height 9
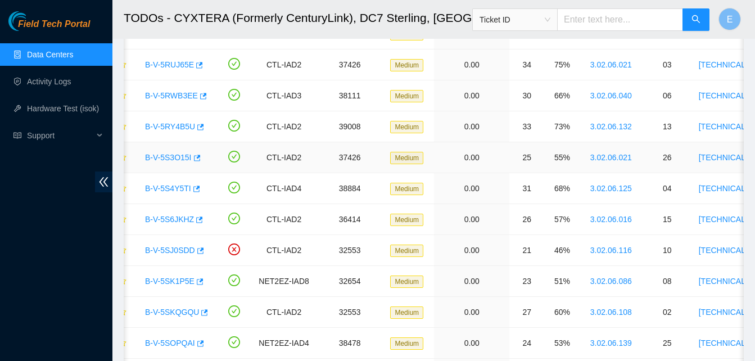
scroll to position [443, 0]
click at [201, 307] on button "button" at bounding box center [203, 312] width 9 height 18
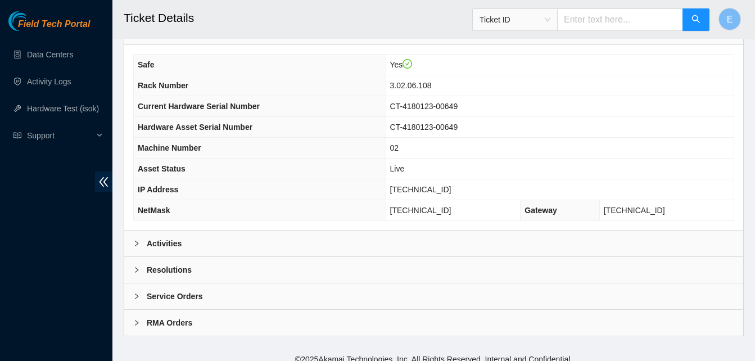
scroll to position [389, 0]
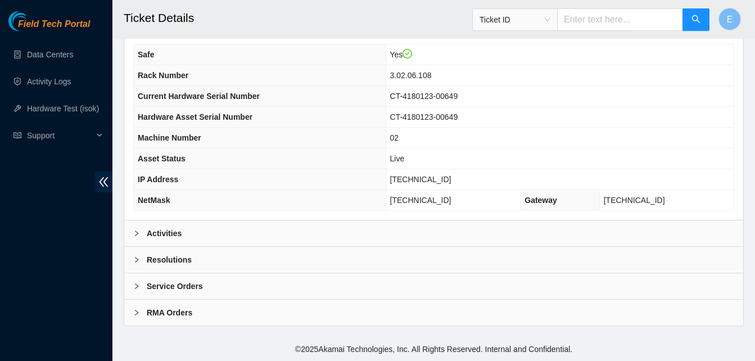
click at [155, 237] on b "Activities" at bounding box center [164, 233] width 35 height 12
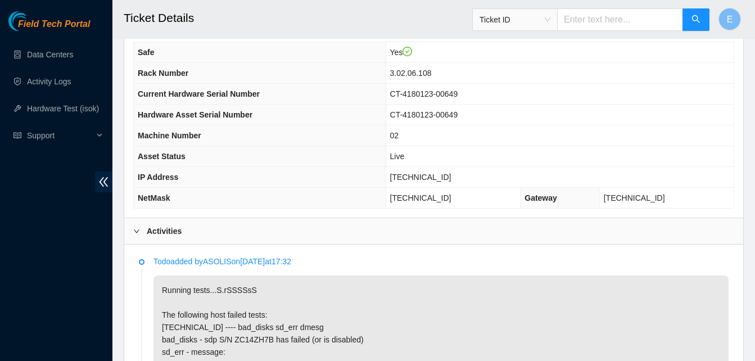
scroll to position [388, 0]
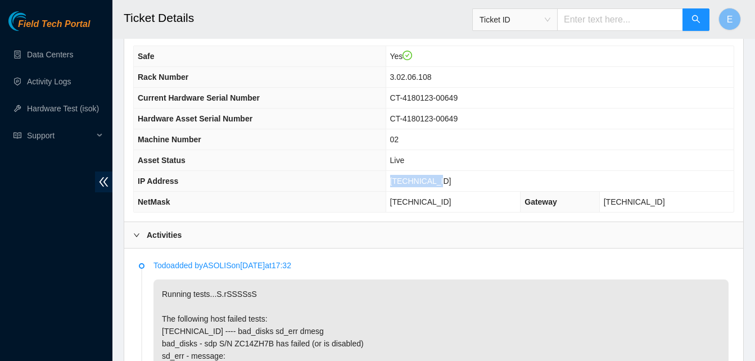
drag, startPoint x: 417, startPoint y: 180, endPoint x: 464, endPoint y: 188, distance: 47.8
click at [464, 188] on td "[TECHNICAL_ID]" at bounding box center [559, 181] width 348 height 21
copy span "[TECHNICAL_ID]"
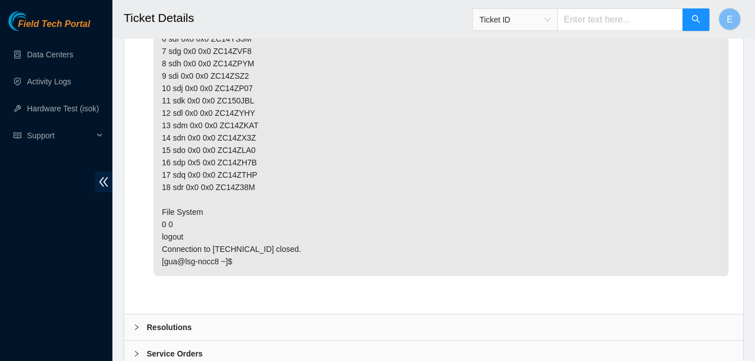
scroll to position [1137, 0]
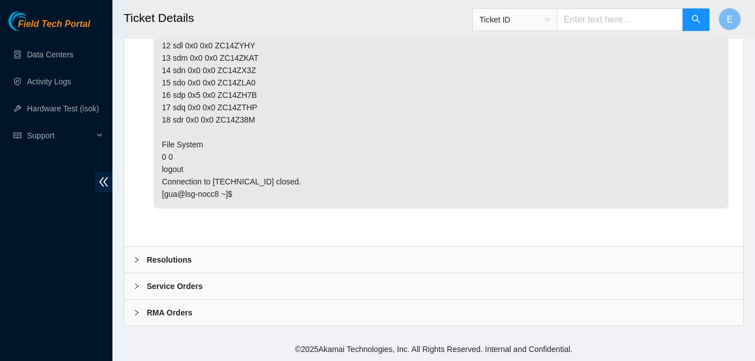
click at [177, 258] on b "Resolutions" at bounding box center [169, 259] width 45 height 12
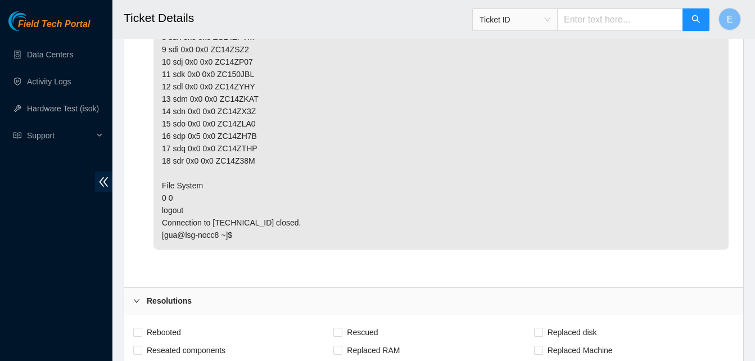
scroll to position [1097, 0]
click at [139, 334] on input "Rebooted" at bounding box center [137, 331] width 8 height 8
checkbox input "true"
click at [140, 350] on input "Reseated components" at bounding box center [137, 349] width 8 height 8
checkbox input "true"
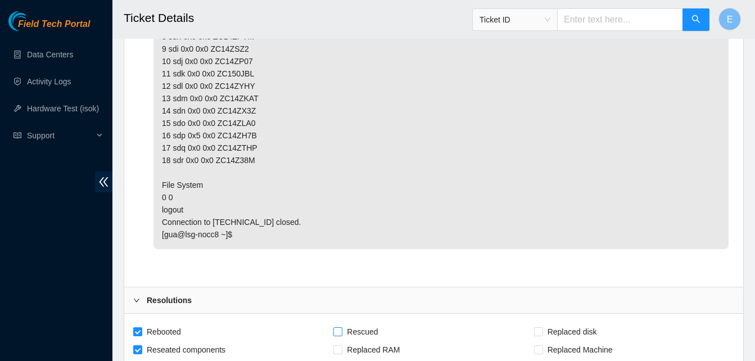
click at [337, 330] on input "Rescued" at bounding box center [337, 331] width 8 height 8
checkbox input "true"
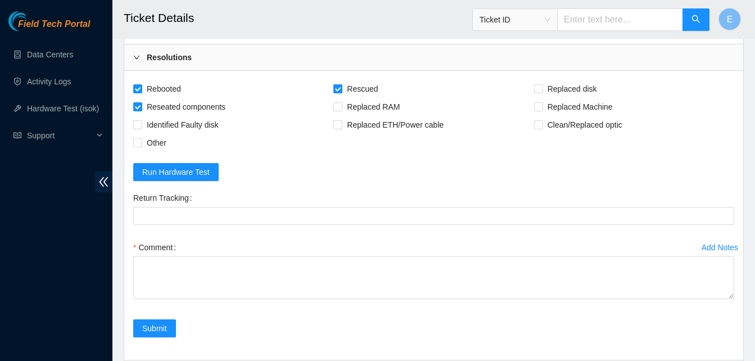
scroll to position [1340, 0]
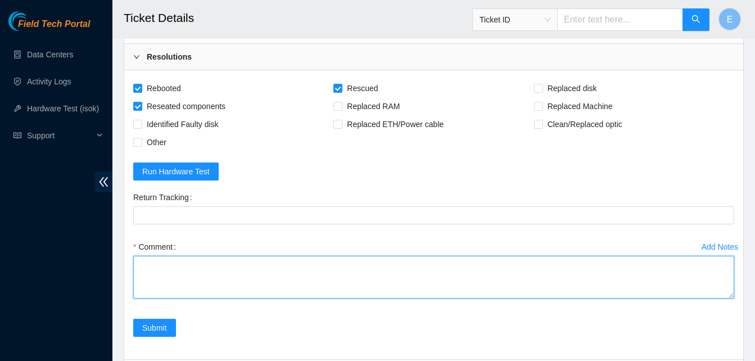
click at [148, 266] on textarea "Comment" at bounding box center [433, 277] width 601 height 43
type textarea "v"
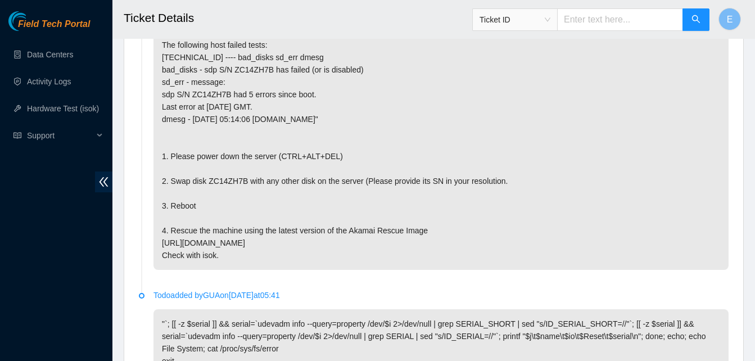
scroll to position [661, 0]
drag, startPoint x: 206, startPoint y: 184, endPoint x: 243, endPoint y: 184, distance: 37.1
click at [243, 184] on p "Running tests...S.rSSSSsS The following host failed tests: 23.217.116.5 ---- ba…" at bounding box center [440, 138] width 575 height 264
copy p "ZC14ZH7B"
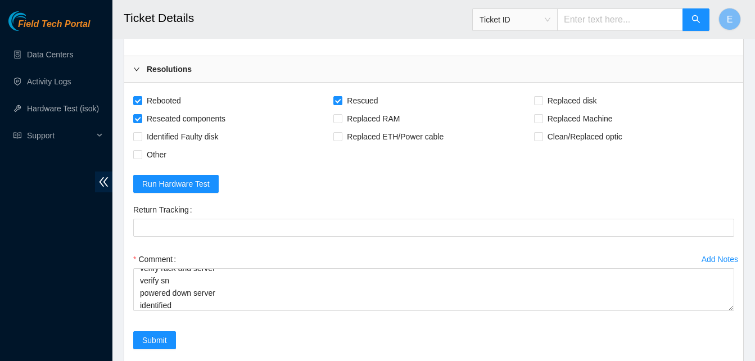
scroll to position [1328, 0]
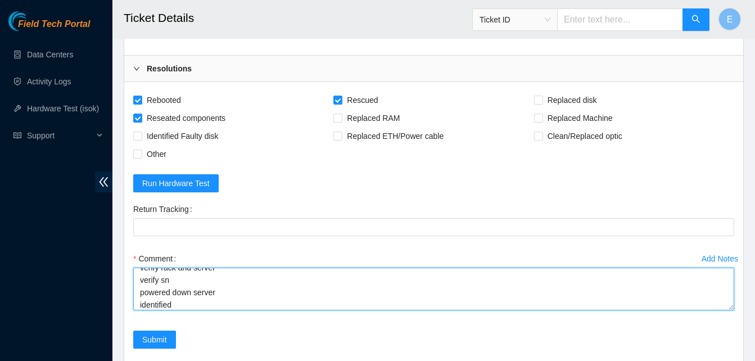
click at [182, 307] on textarea "verify rack and server verify sn powered down server identified" at bounding box center [433, 288] width 601 height 43
paste textarea "ZC14ZH7B"
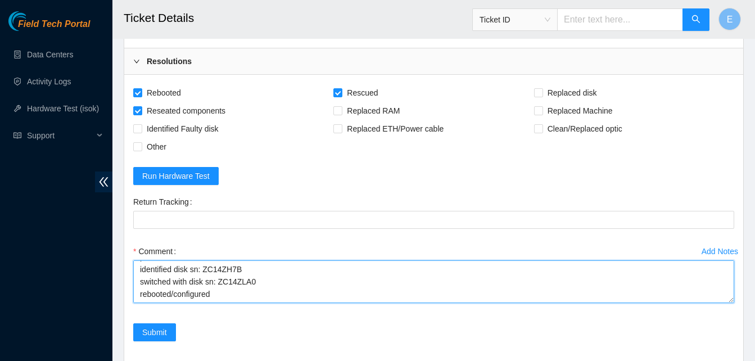
scroll to position [1336, 0]
click at [138, 284] on textarea "verify rack and server verify sn powered down server identified disk sn: ZC14ZH…" at bounding box center [433, 281] width 601 height 43
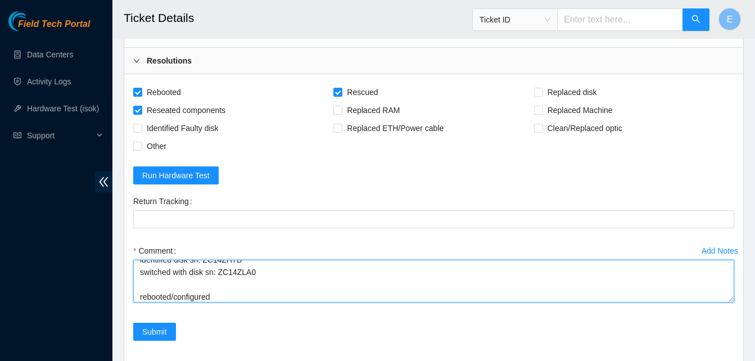
click at [138, 284] on textarea "verify rack and server verify sn powered down server identified disk sn: ZC14ZH…" at bounding box center [433, 281] width 601 height 43
click at [221, 288] on textarea "verify rack and server verify sn powered down server identified disk sn: ZC14ZH…" at bounding box center [433, 281] width 601 height 43
click at [219, 295] on textarea "verify rack and server verify sn powered down server identified disk sn: ZC14ZH…" at bounding box center [433, 281] width 601 height 43
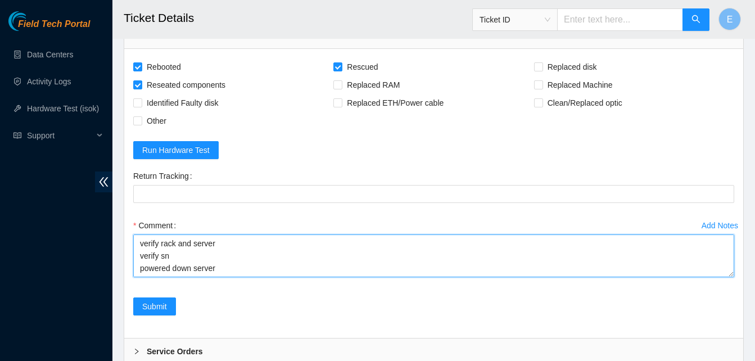
scroll to position [1363, 0]
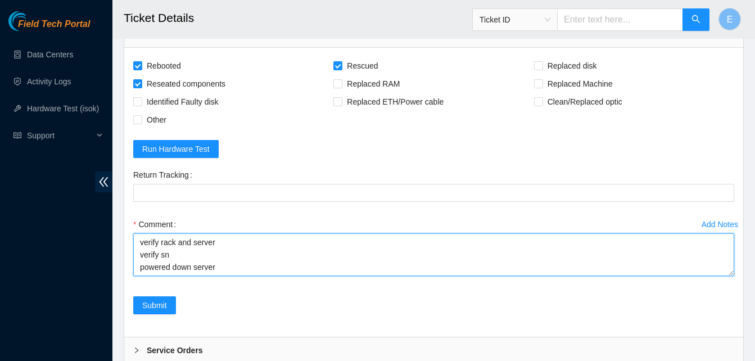
click at [241, 275] on textarea "verify rack and server verify sn powered down server identified disk sn: ZC14ZH…" at bounding box center [433, 254] width 601 height 43
click at [160, 258] on textarea "verify rack and server verify sn powered down server identified disk sn: ZC14ZH…" at bounding box center [433, 254] width 601 height 43
click at [141, 271] on textarea "verify rack and server verify sn powered down server identified disk sn: ZC14ZH…" at bounding box center [433, 254] width 601 height 43
paste textarea "329717 01-09-2025 12:33:31 23.217.116.5 COMPLETE Result Detail Message Ticket I…"
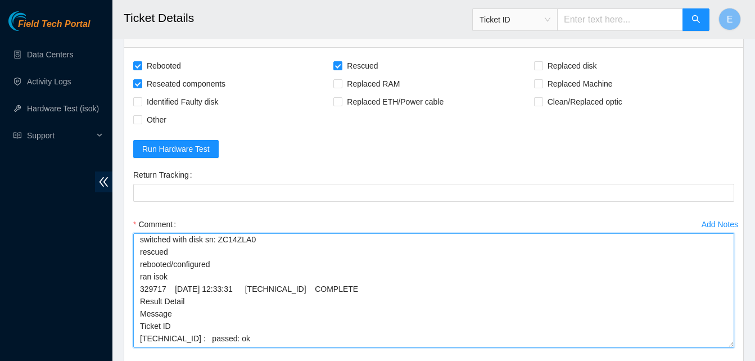
scroll to position [47, 0]
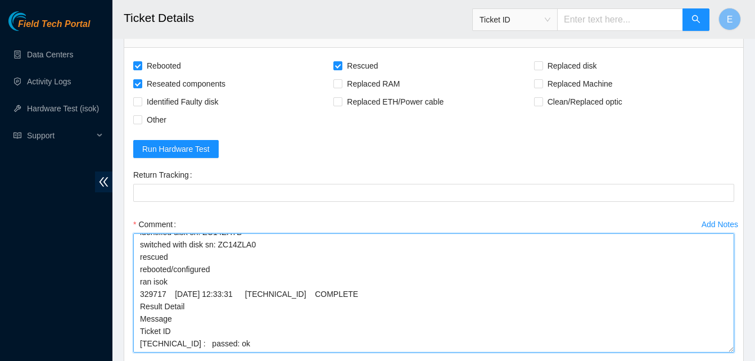
drag, startPoint x: 732, startPoint y: 273, endPoint x: 735, endPoint y: 349, distance: 76.5
click at [735, 349] on div "Add Notes Comment verify rack and server verify sn powered down server identifi…" at bounding box center [434, 293] width 610 height 157
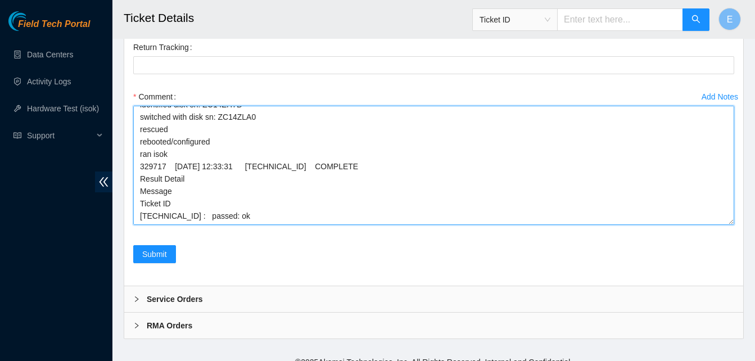
scroll to position [1503, 0]
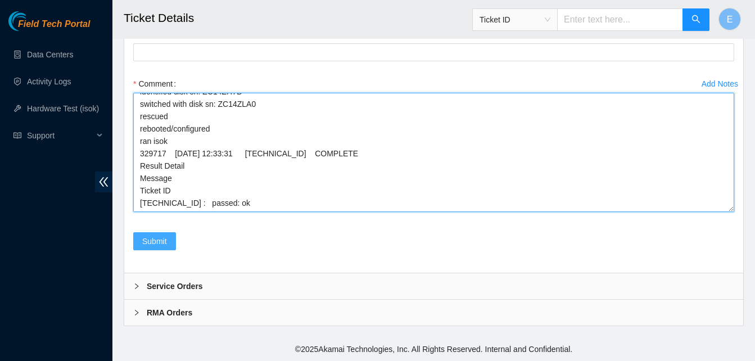
type textarea "verify rack and server verify sn powered down server identified disk sn: ZC14ZH…"
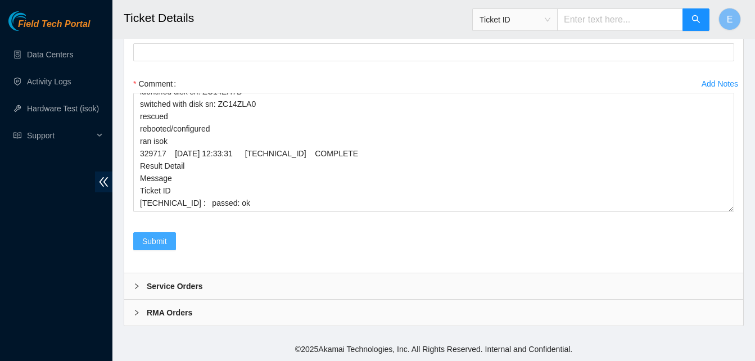
click at [154, 239] on span "Submit" at bounding box center [154, 241] width 25 height 12
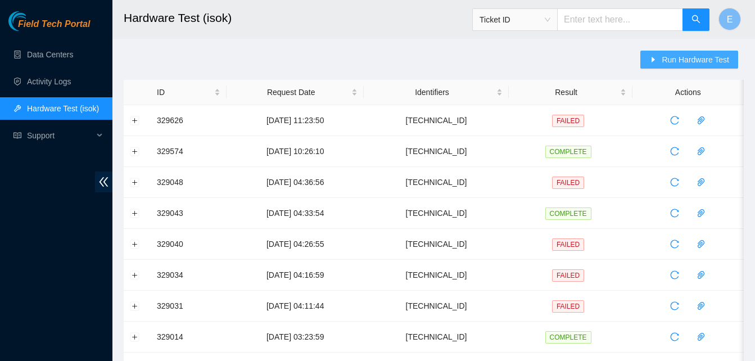
click at [690, 55] on span "Run Hardware Test" at bounding box center [694, 59] width 67 height 12
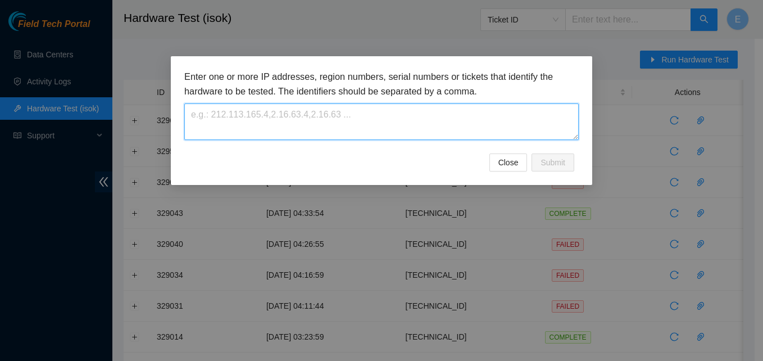
click at [220, 133] on textarea at bounding box center [381, 121] width 394 height 37
paste textarea "[TECHNICAL_ID]"
type textarea "[TECHNICAL_ID]"
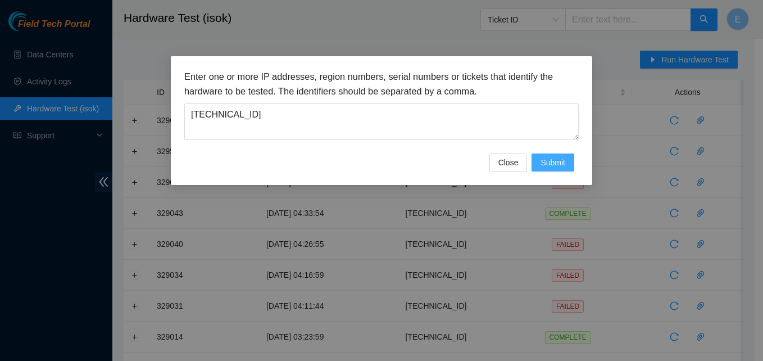
click at [562, 161] on span "Submit" at bounding box center [553, 162] width 25 height 12
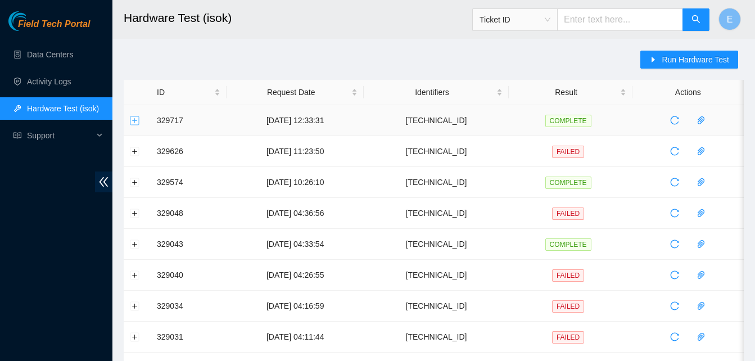
click at [137, 119] on button "Expand row" at bounding box center [134, 120] width 9 height 9
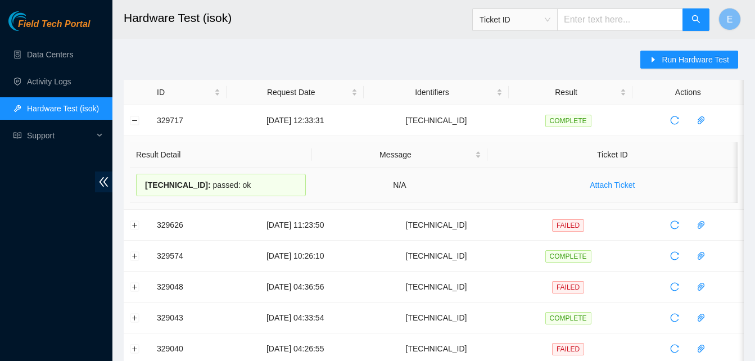
drag, startPoint x: 151, startPoint y: 119, endPoint x: 252, endPoint y: 196, distance: 127.5
copy tbody "329717 [DATE] 12:33:31 [TECHNICAL_ID] COMPLETE Result Detail Message Ticket ID …"
